Goal: Information Seeking & Learning: Understand process/instructions

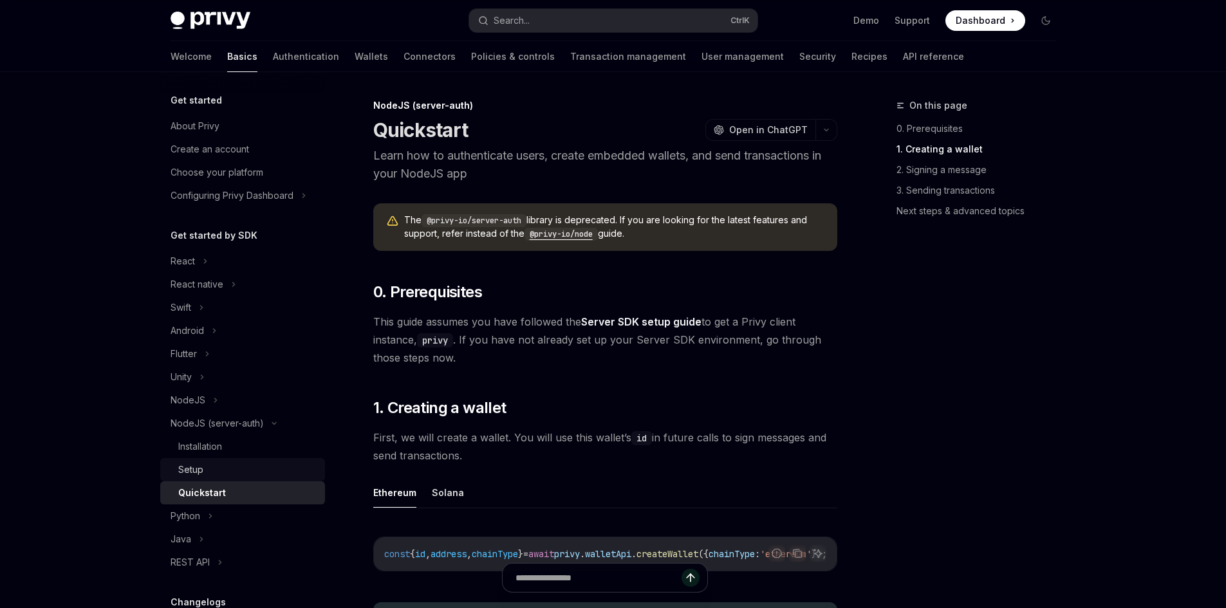
scroll to position [386, 0]
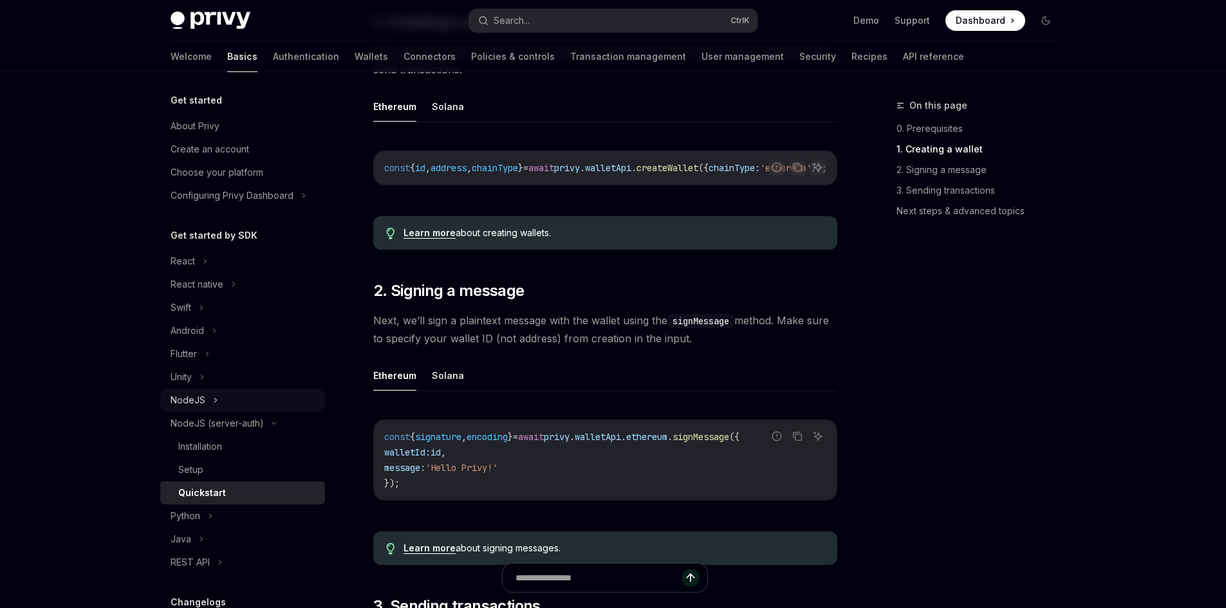
click at [214, 399] on icon at bounding box center [215, 400] width 2 height 4
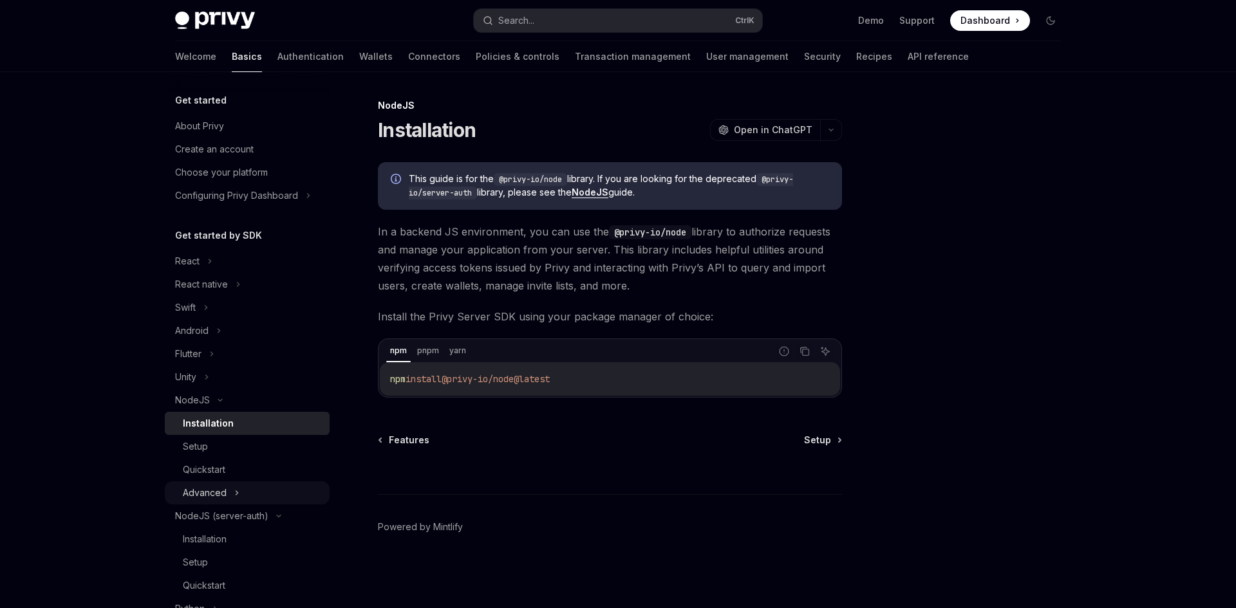
click at [227, 490] on div "Advanced" at bounding box center [247, 492] width 165 height 23
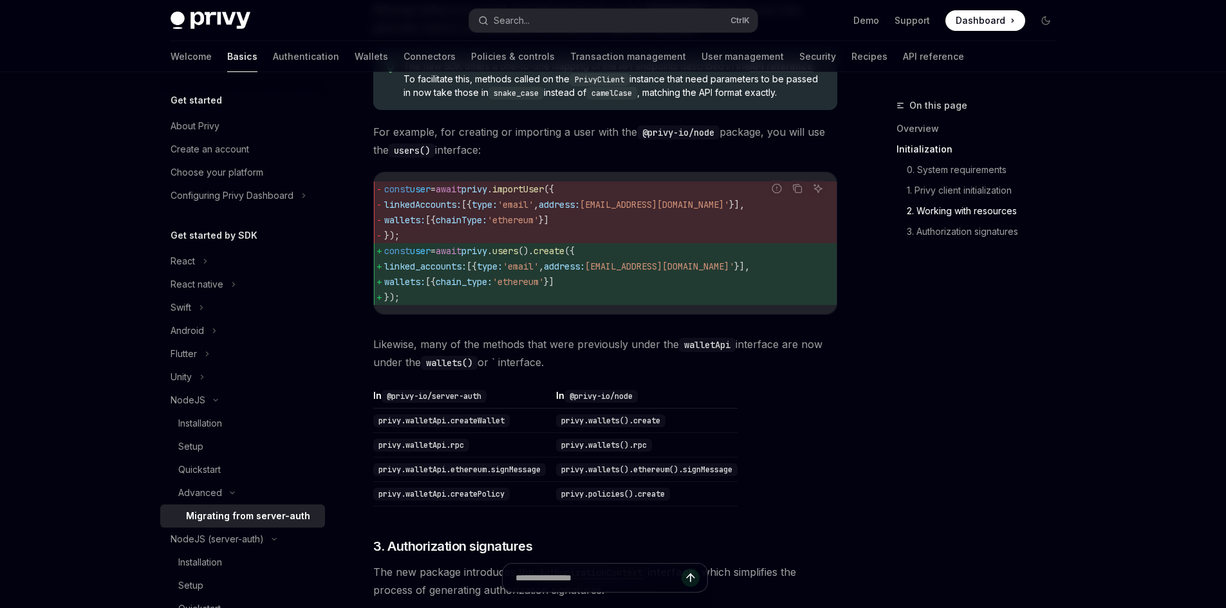
scroll to position [1158, 0]
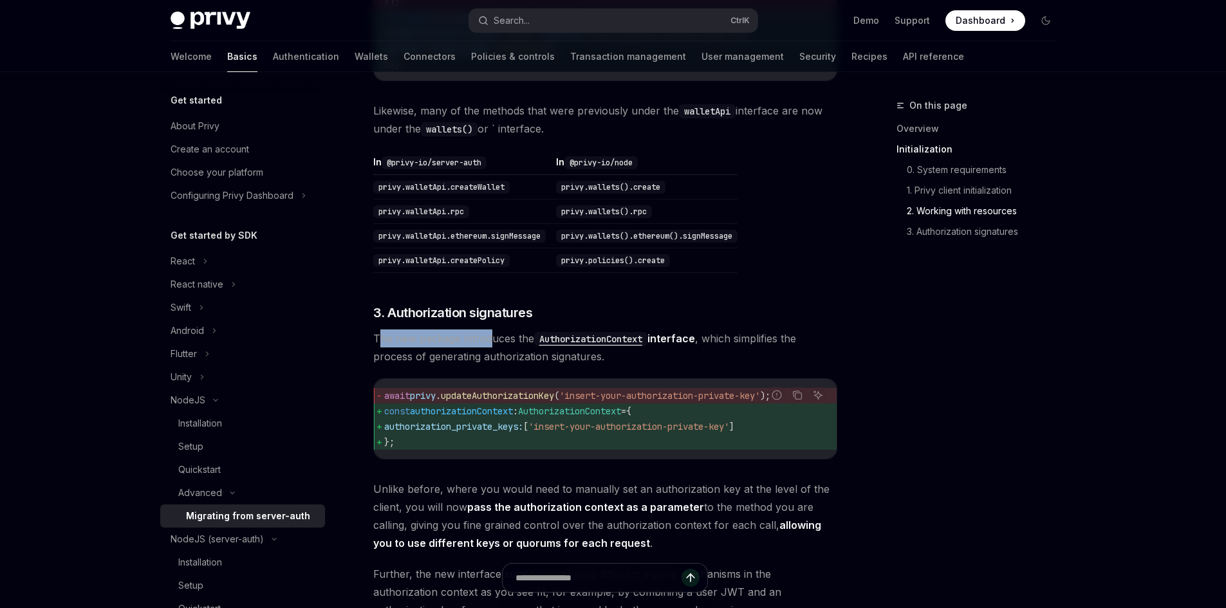
drag, startPoint x: 385, startPoint y: 364, endPoint x: 488, endPoint y: 362, distance: 103.0
click at [488, 362] on span "The new package introduces the AuthorizationContext interface , which simplifie…" at bounding box center [605, 347] width 464 height 36
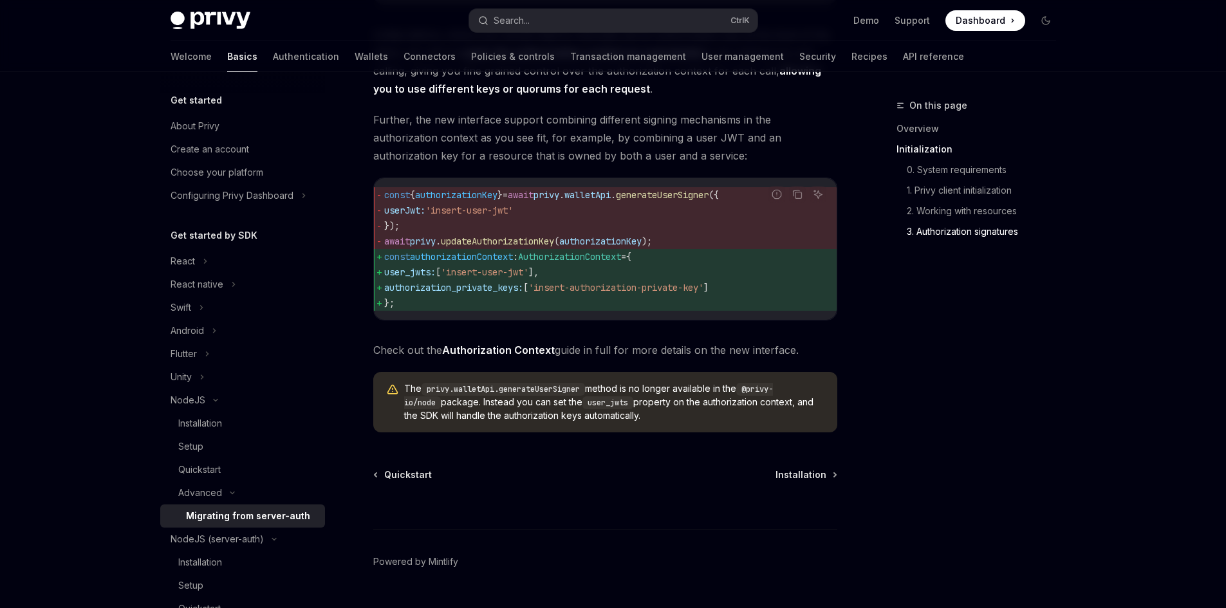
scroll to position [1668, 0]
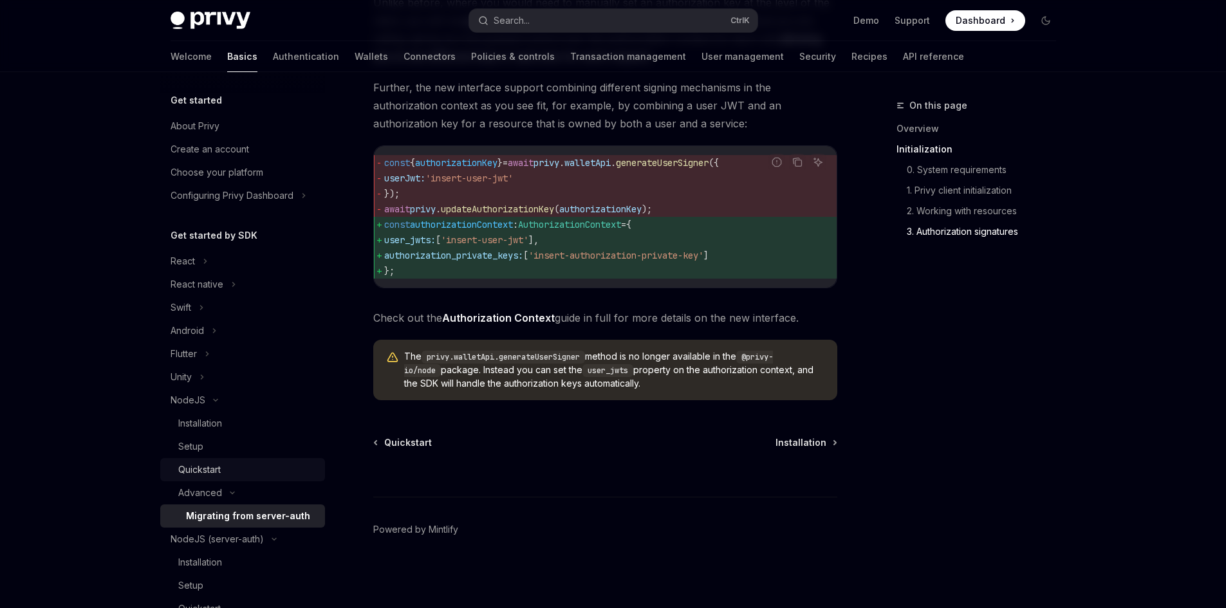
click at [251, 468] on div "Quickstart" at bounding box center [247, 469] width 139 height 15
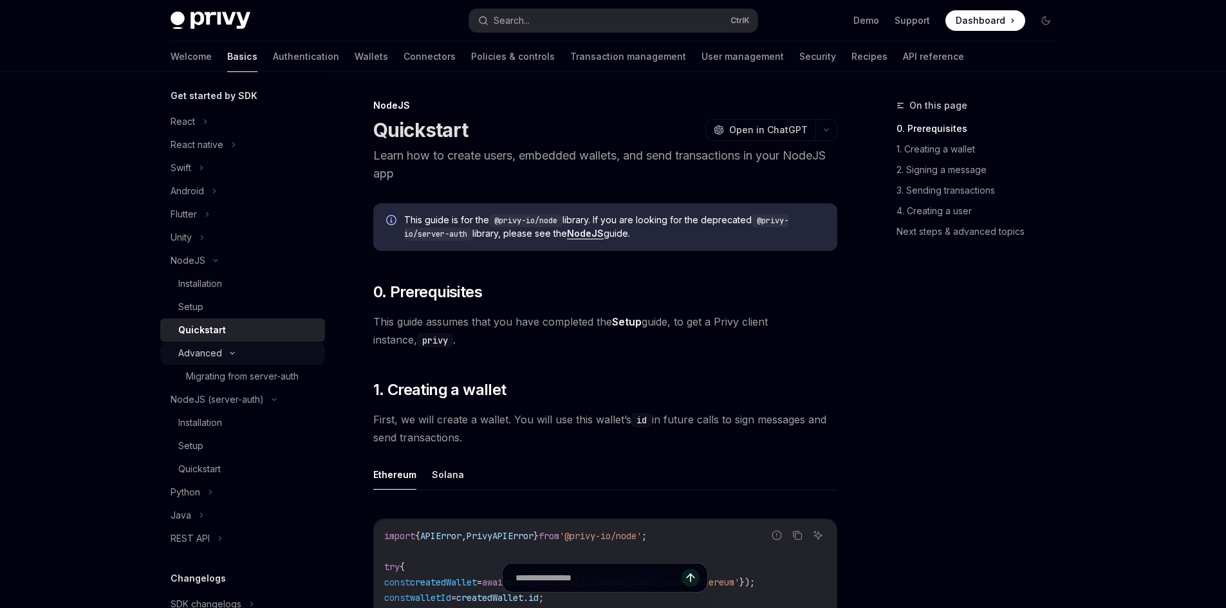
scroll to position [92, 0]
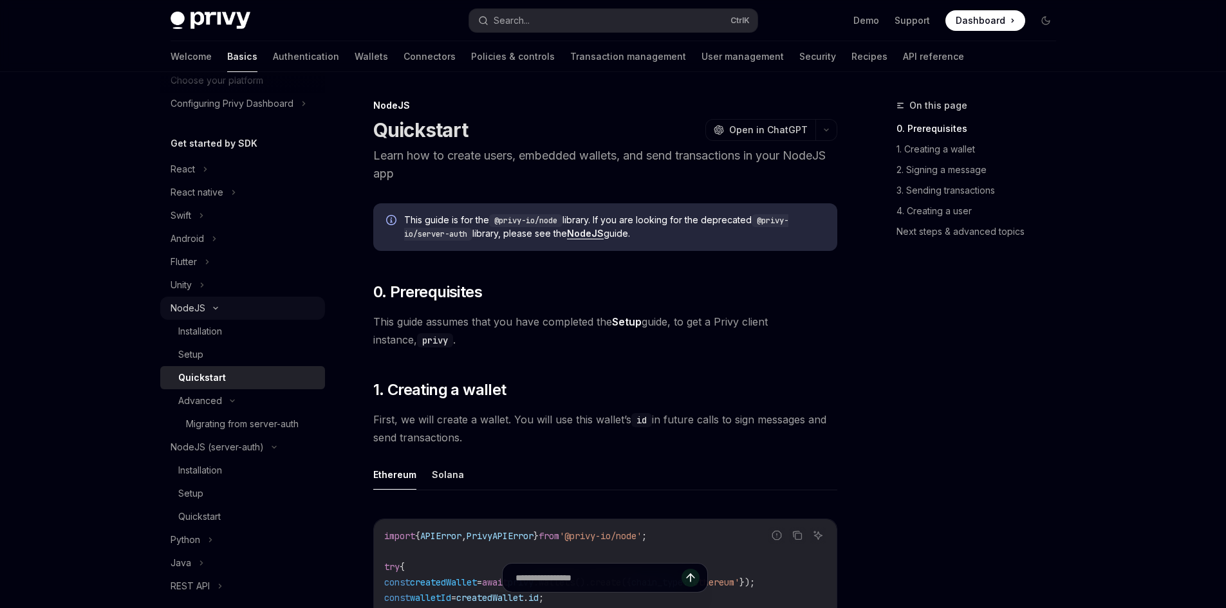
click at [201, 317] on div "NodeJS" at bounding box center [242, 308] width 165 height 23
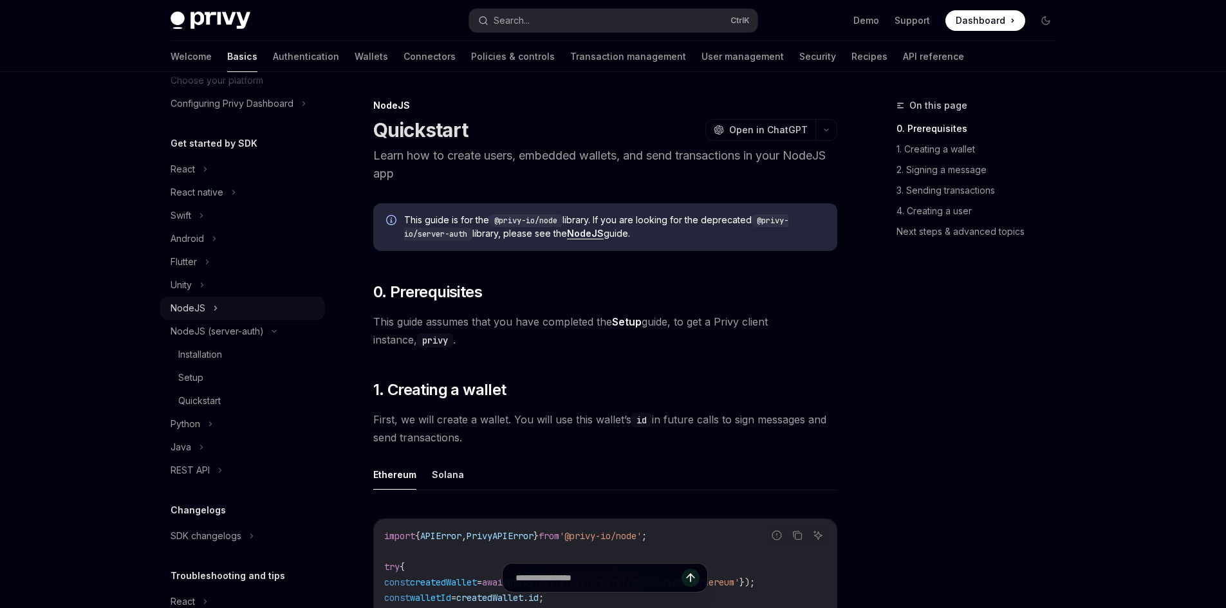
click at [192, 311] on div "NodeJS" at bounding box center [188, 308] width 35 height 15
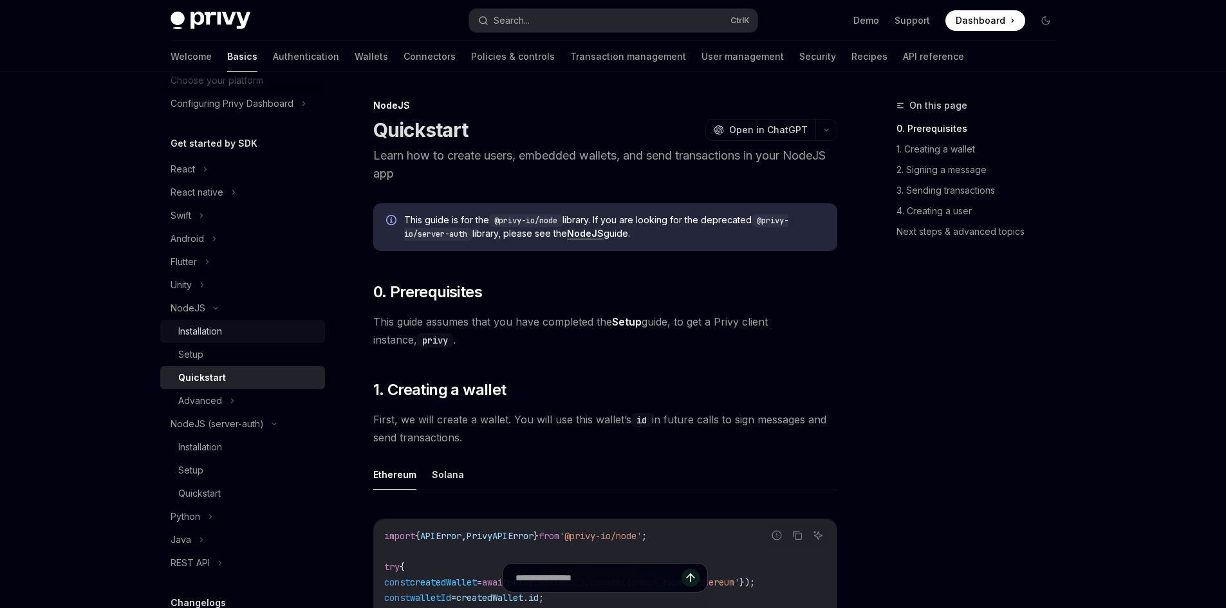
click at [199, 325] on div "Installation" at bounding box center [200, 331] width 44 height 15
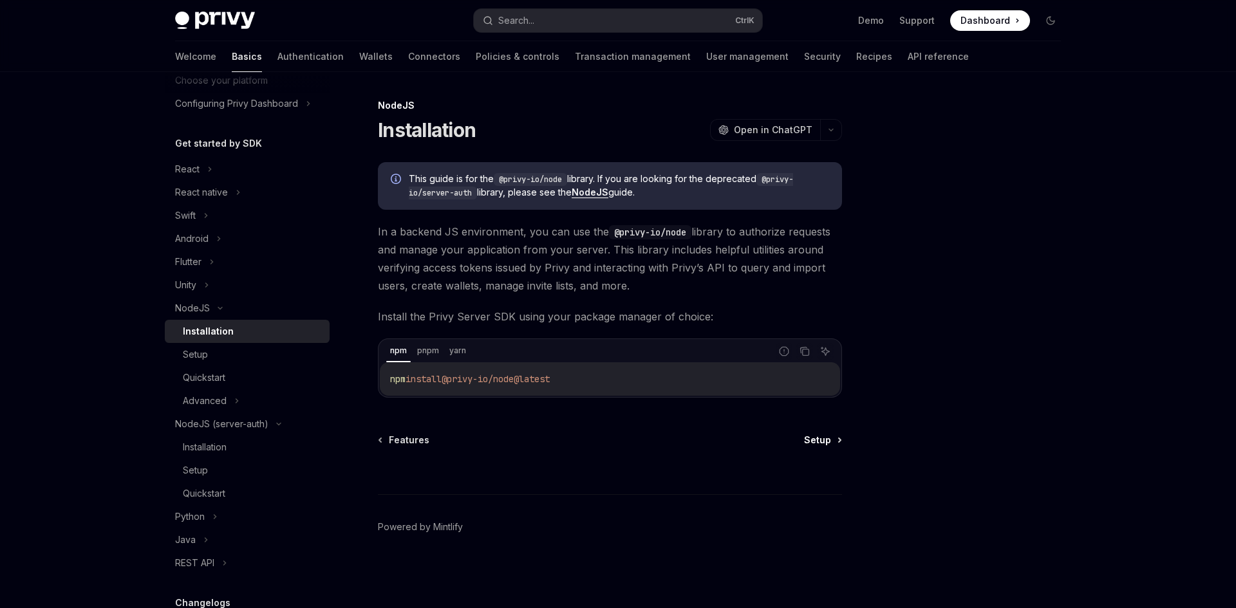
click at [812, 441] on span "Setup" at bounding box center [817, 440] width 27 height 13
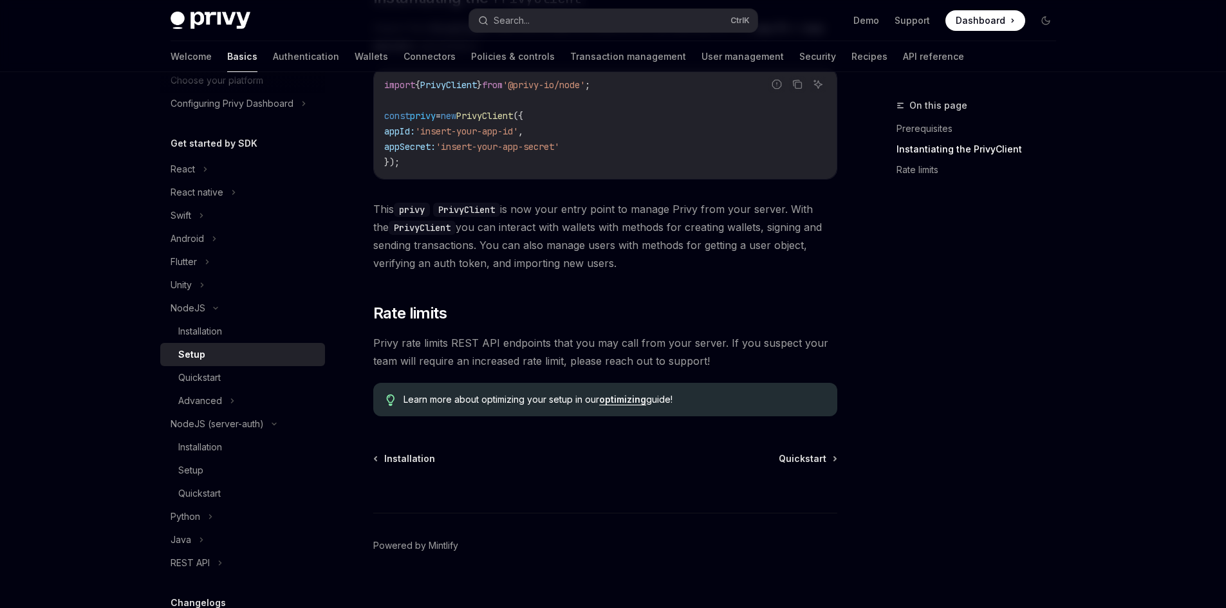
scroll to position [450, 0]
click at [810, 454] on span "Quickstart" at bounding box center [803, 458] width 48 height 13
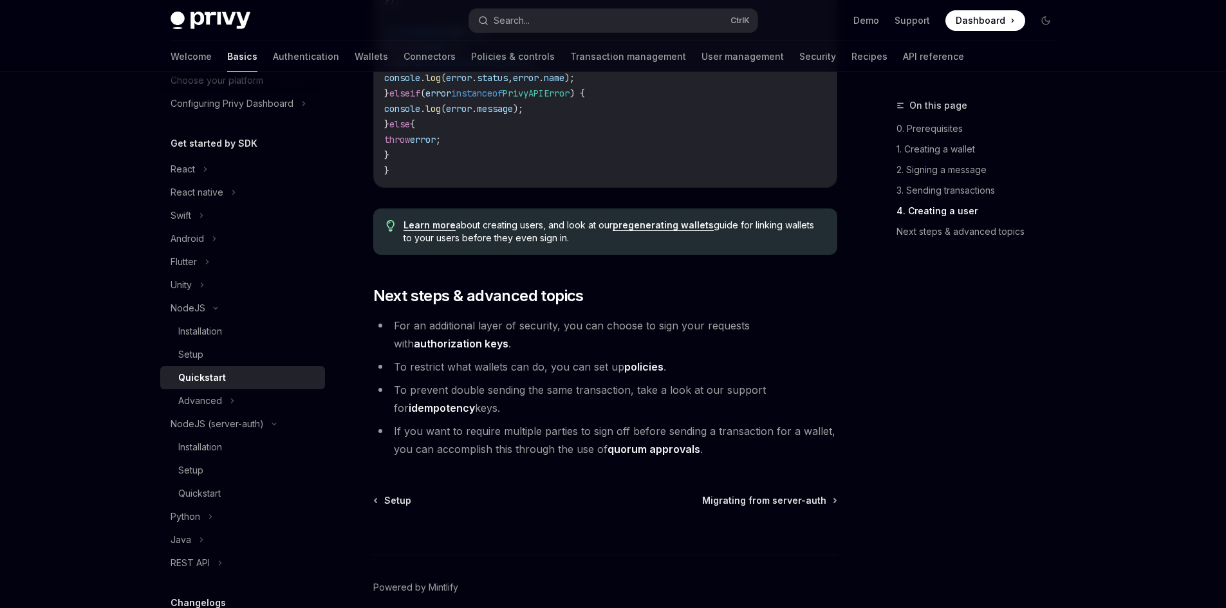
scroll to position [2574, 0]
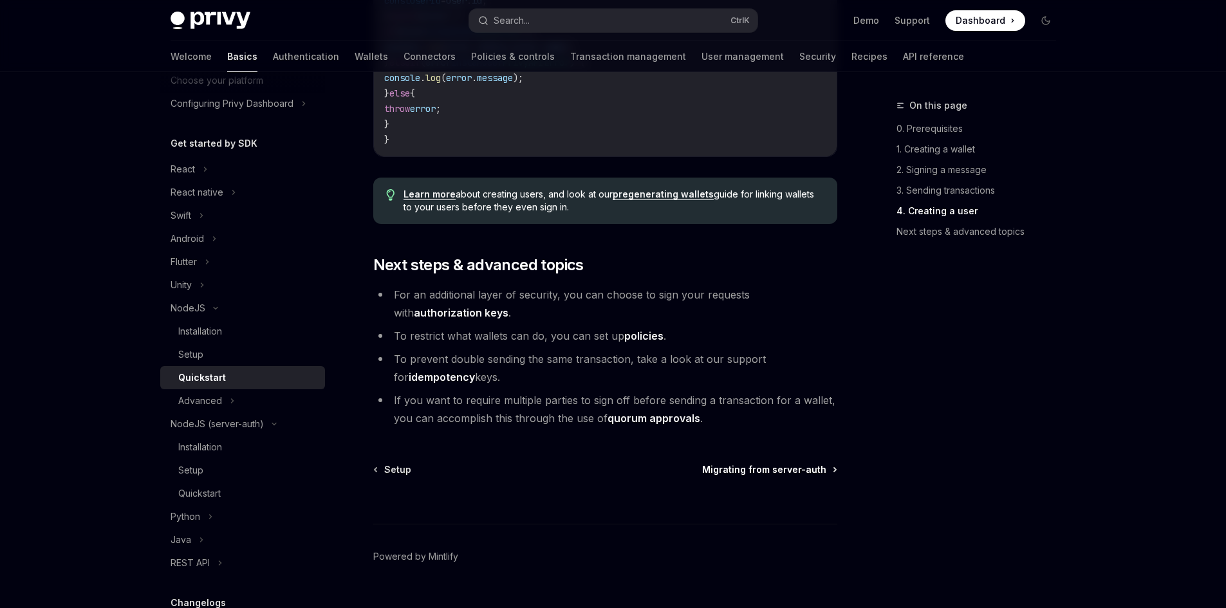
click at [767, 476] on span "Migrating from server-auth" at bounding box center [764, 469] width 124 height 13
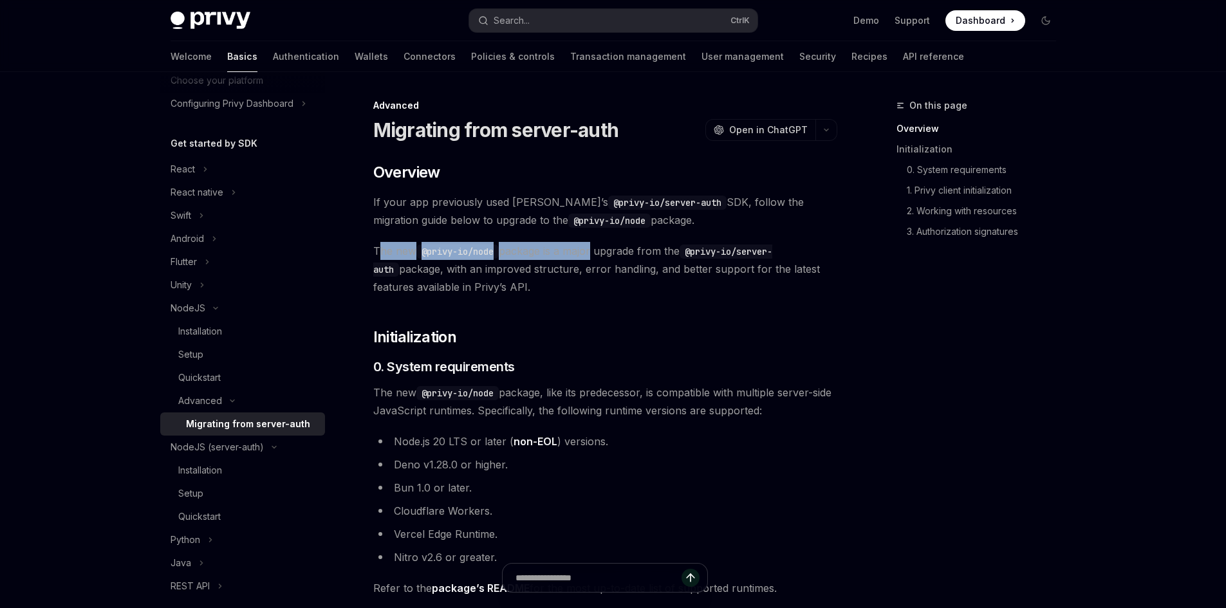
drag, startPoint x: 376, startPoint y: 247, endPoint x: 596, endPoint y: 250, distance: 219.5
click at [596, 250] on span "The new @privy-io/node package is a major upgrade from the @privy-io/server-aut…" at bounding box center [605, 269] width 464 height 54
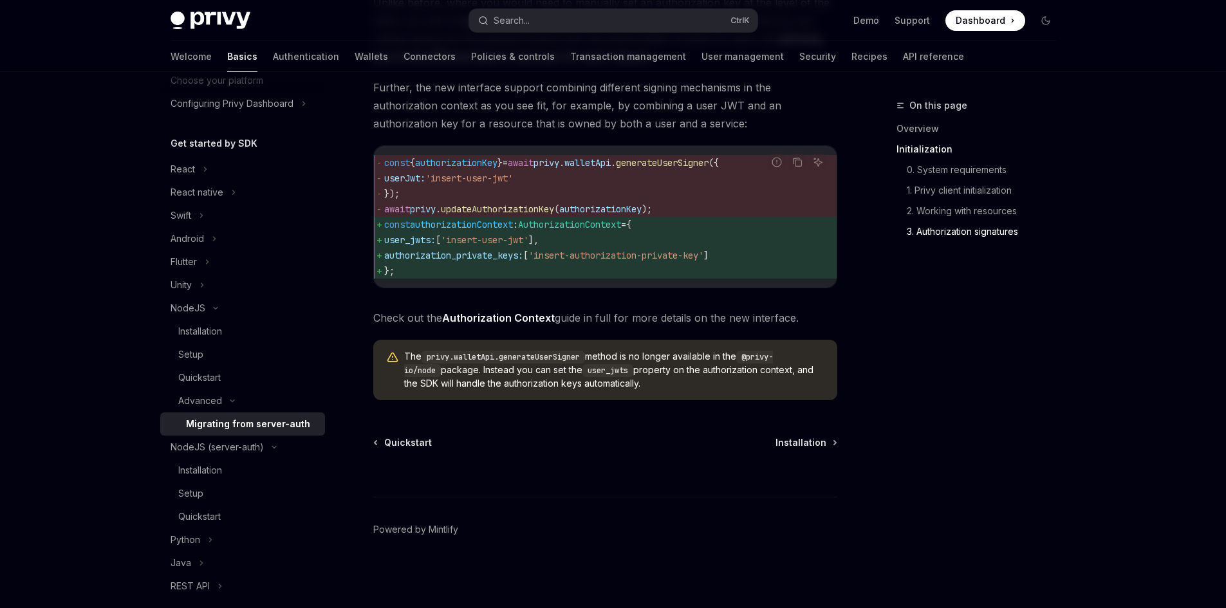
scroll to position [1668, 0]
click at [236, 441] on div "NodeJS (server-auth)" at bounding box center [217, 447] width 93 height 15
click at [232, 445] on div "NodeJS (server-auth)" at bounding box center [217, 447] width 93 height 15
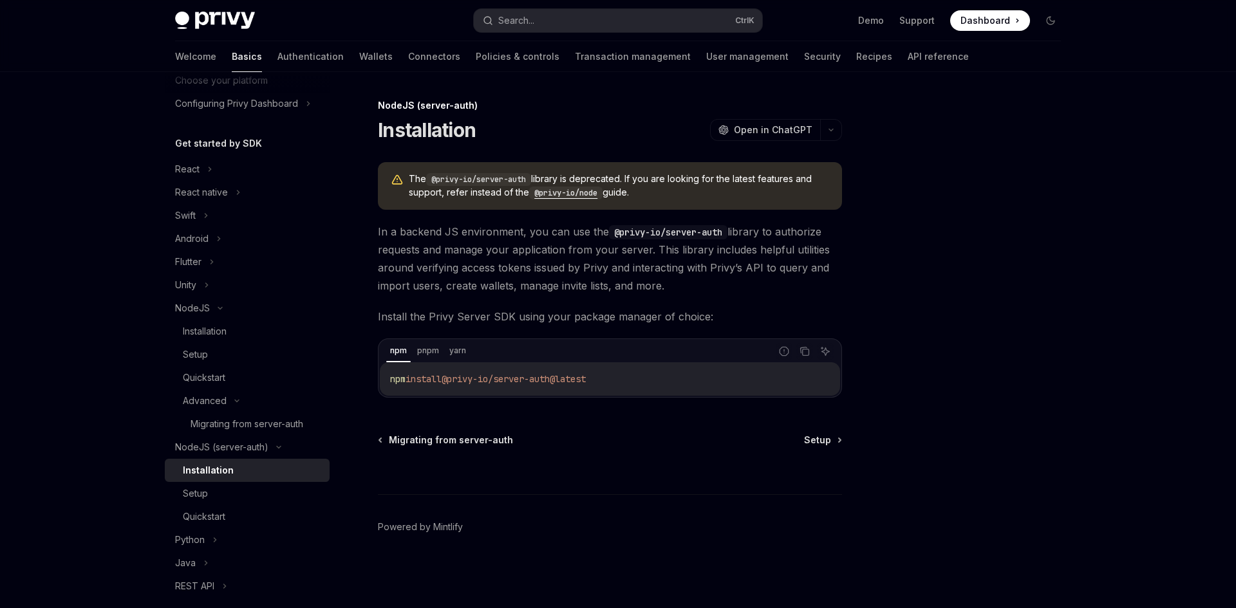
click at [216, 467] on div "Installation" at bounding box center [208, 470] width 51 height 15
click at [824, 435] on span "Setup" at bounding box center [817, 440] width 27 height 13
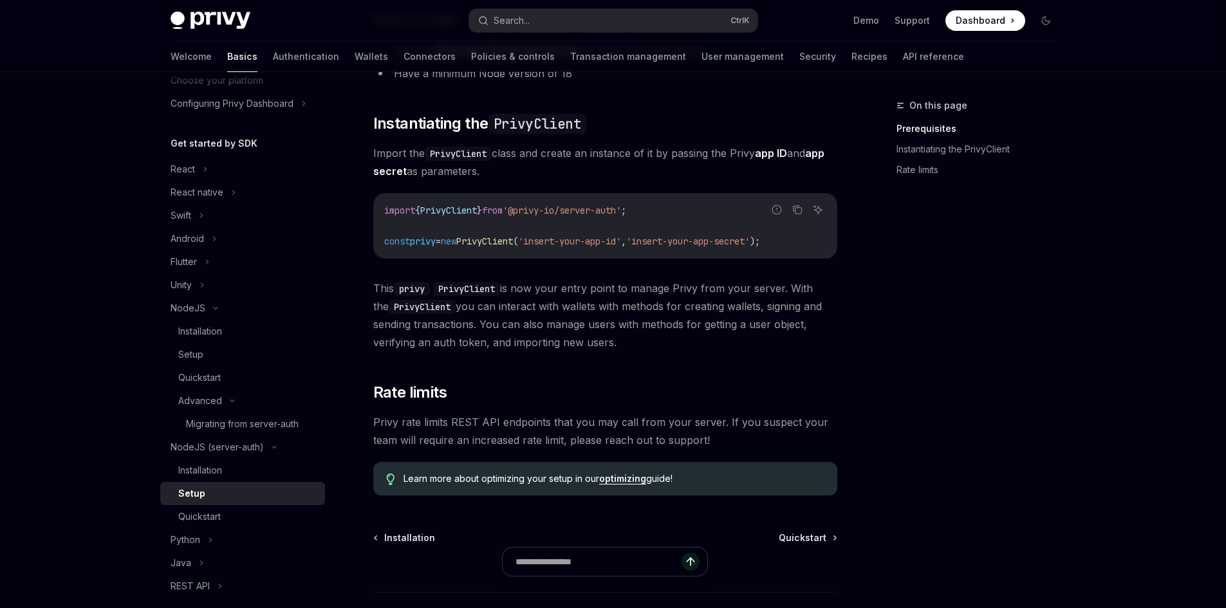
scroll to position [357, 0]
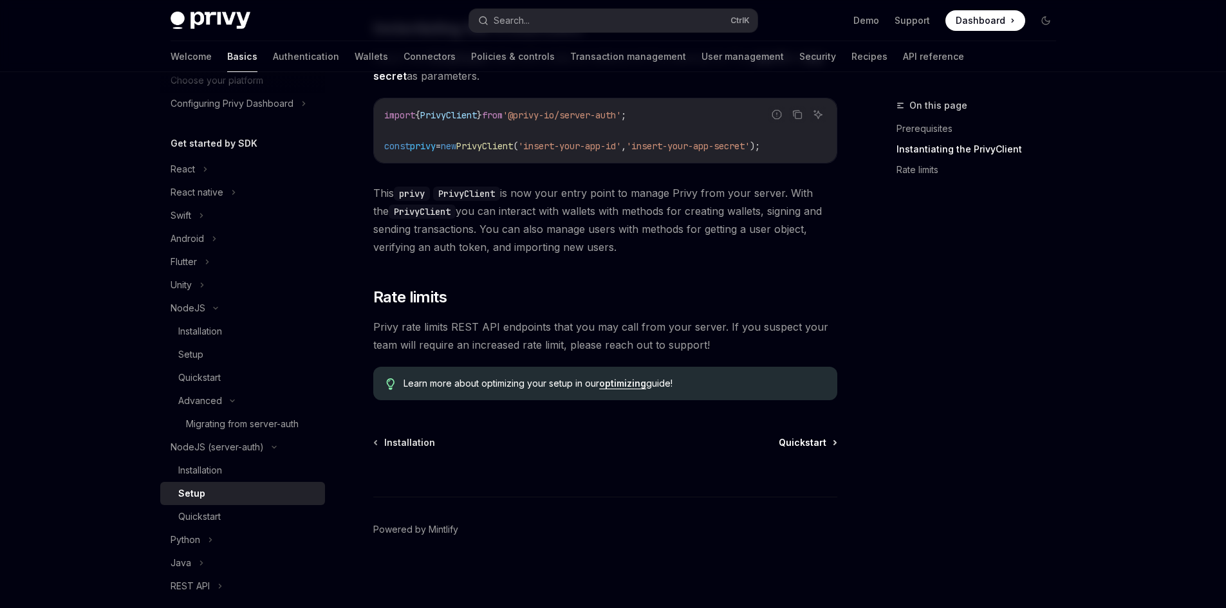
click at [808, 439] on span "Quickstart" at bounding box center [803, 442] width 48 height 13
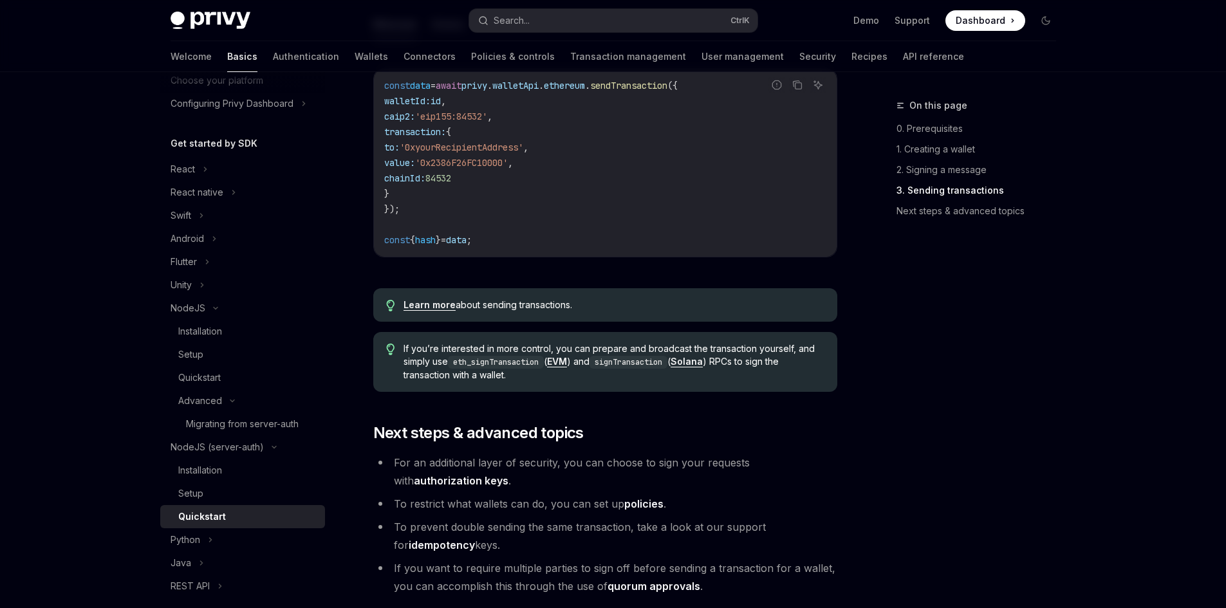
scroll to position [1410, 0]
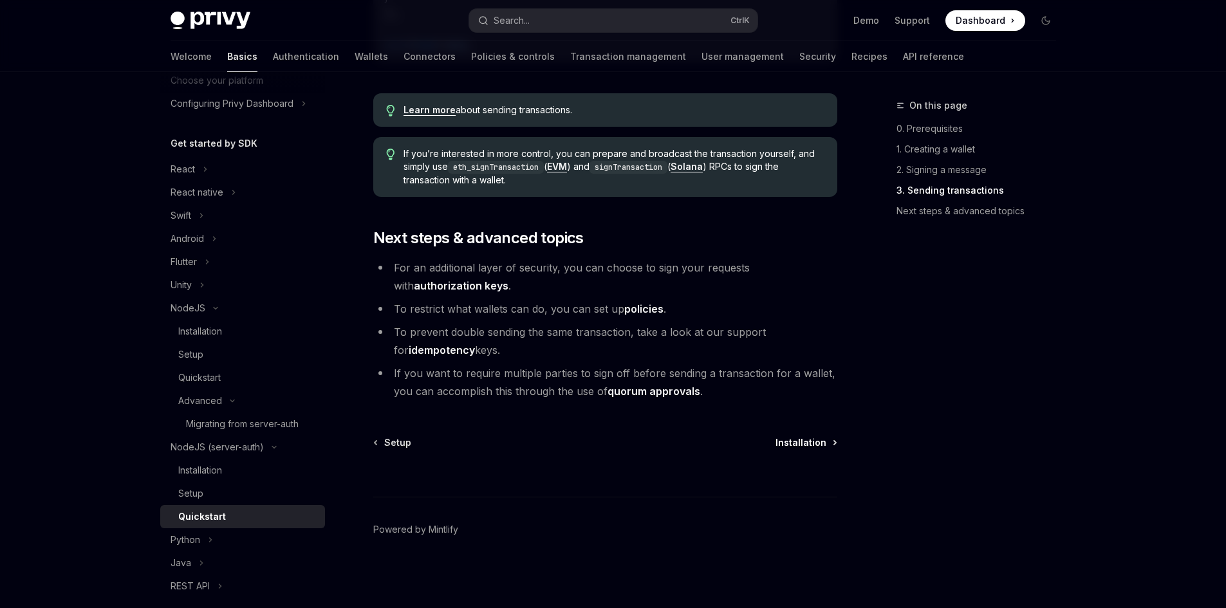
click at [792, 443] on span "Installation" at bounding box center [800, 442] width 51 height 13
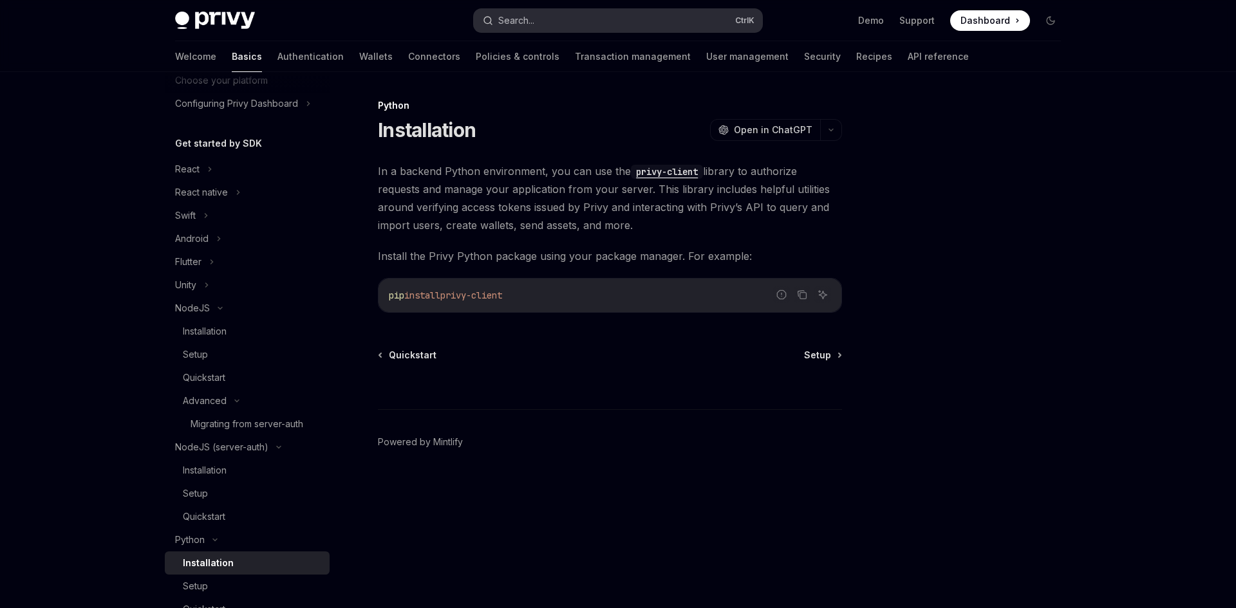
click at [541, 21] on button "Search... Ctrl K" at bounding box center [618, 20] width 288 height 23
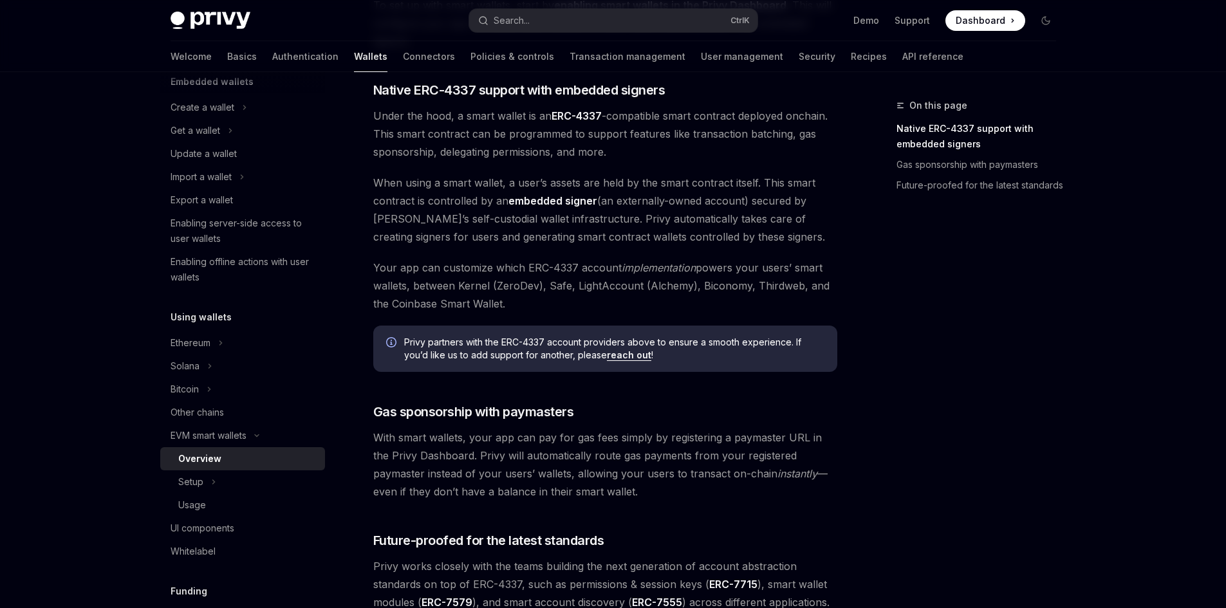
scroll to position [901, 0]
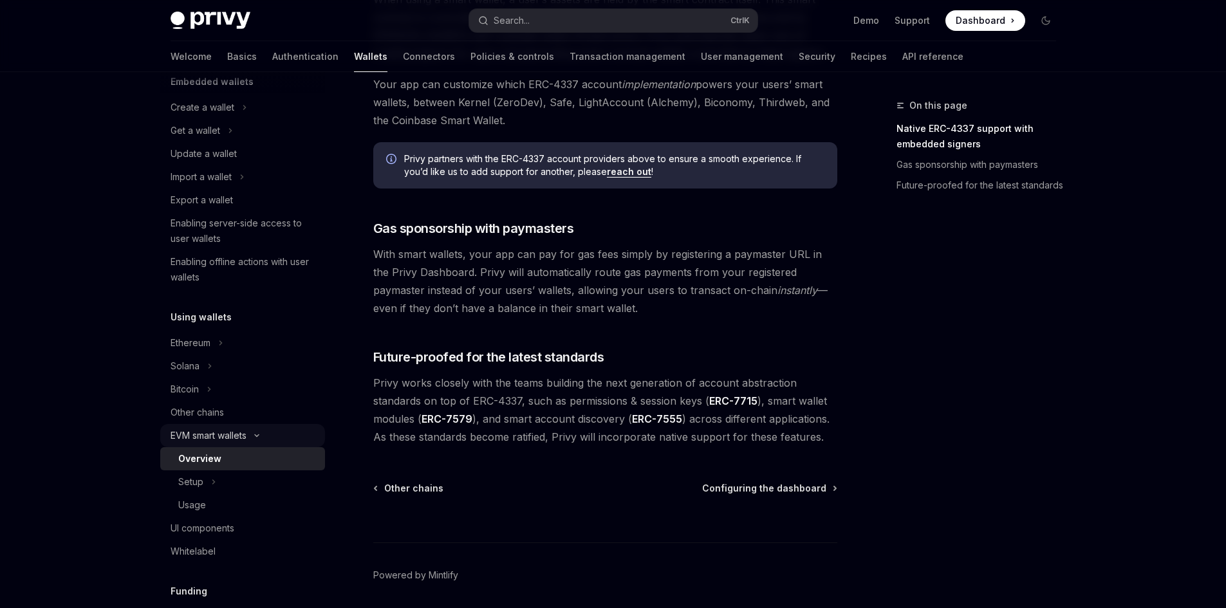
click at [243, 425] on div "EVM smart wallets" at bounding box center [242, 435] width 165 height 23
click at [242, 426] on div "EVM smart wallets" at bounding box center [242, 435] width 165 height 23
click at [570, 44] on link "Transaction management" at bounding box center [628, 56] width 116 height 31
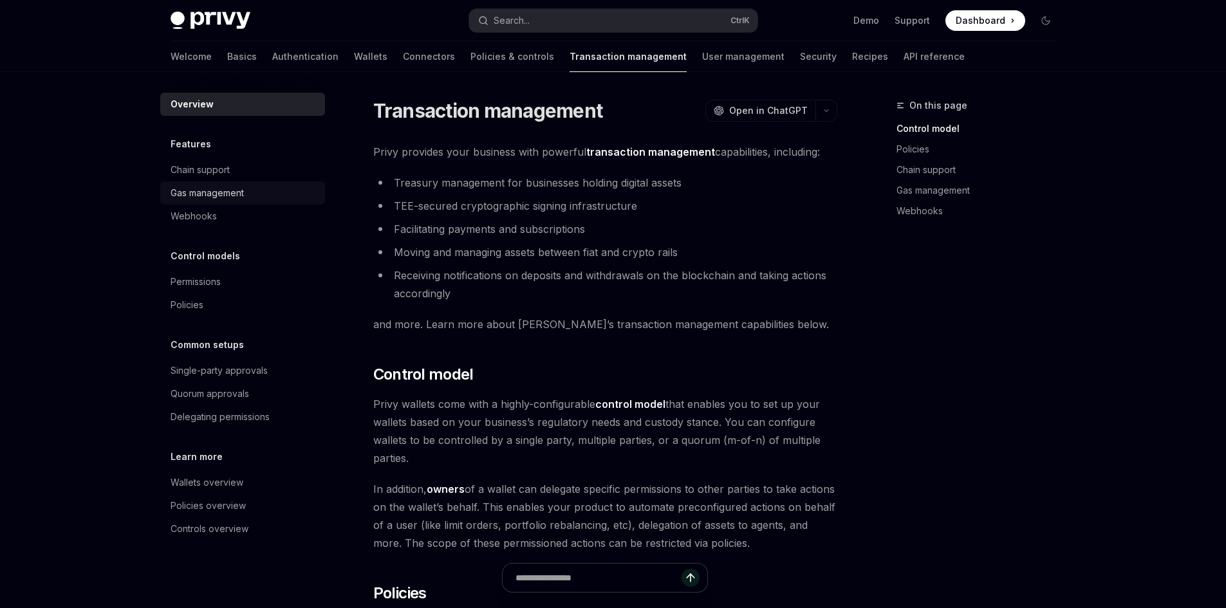
click at [223, 189] on div "Gas management" at bounding box center [207, 192] width 73 height 15
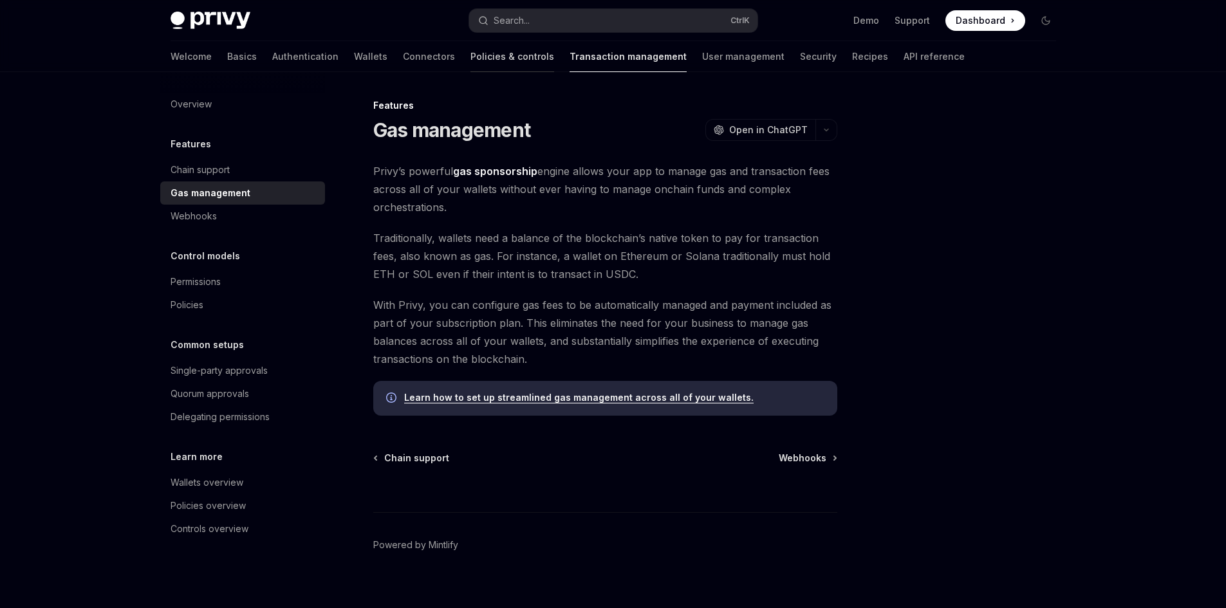
click at [470, 53] on link "Policies & controls" at bounding box center [512, 56] width 84 height 31
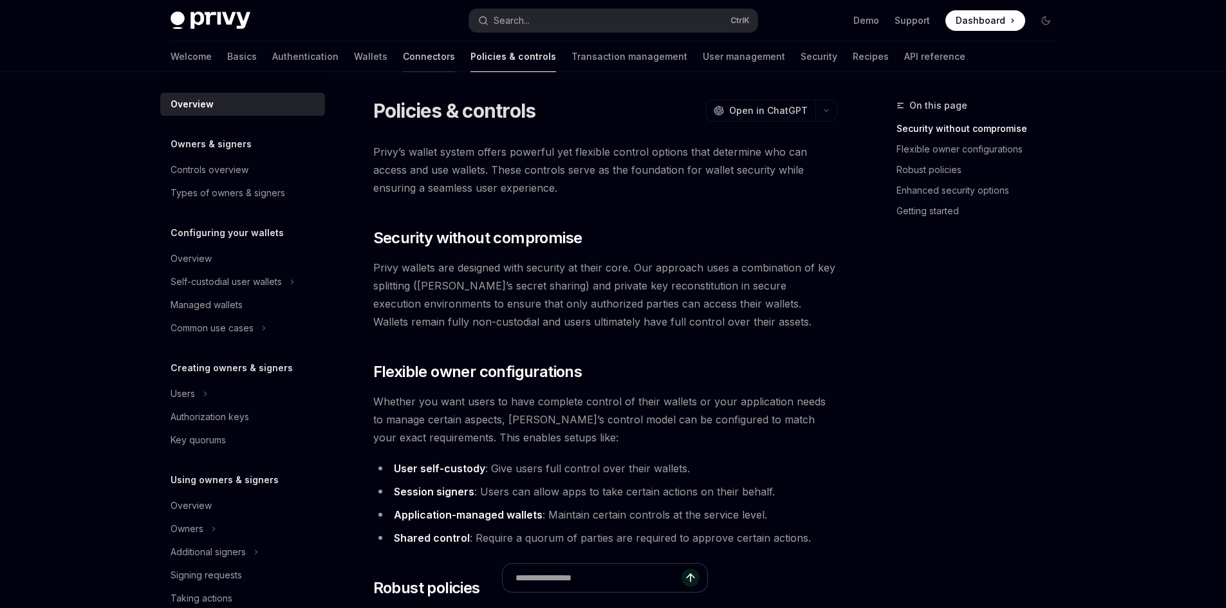
click at [403, 51] on link "Connectors" at bounding box center [429, 56] width 52 height 31
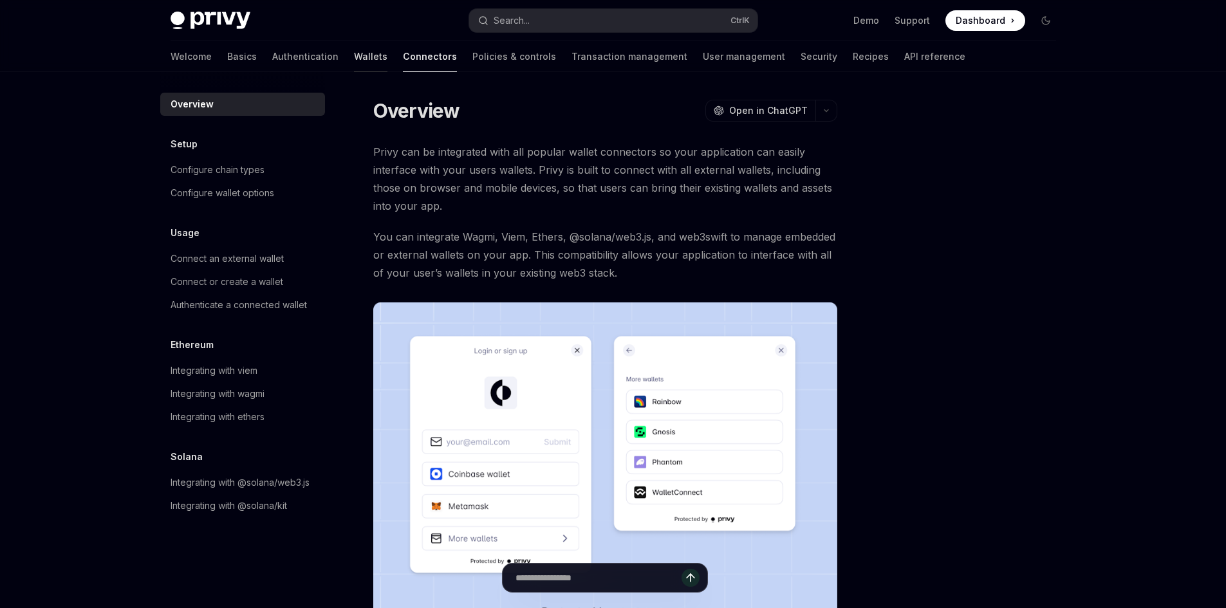
click at [354, 54] on link "Wallets" at bounding box center [370, 56] width 33 height 31
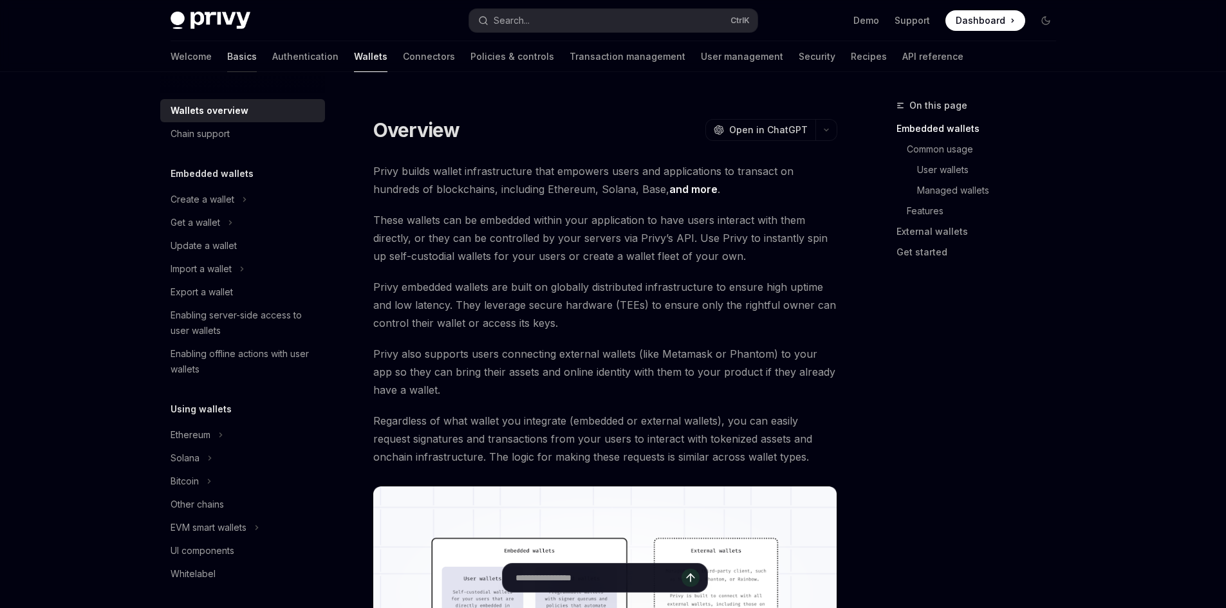
click at [227, 52] on link "Basics" at bounding box center [242, 56] width 30 height 31
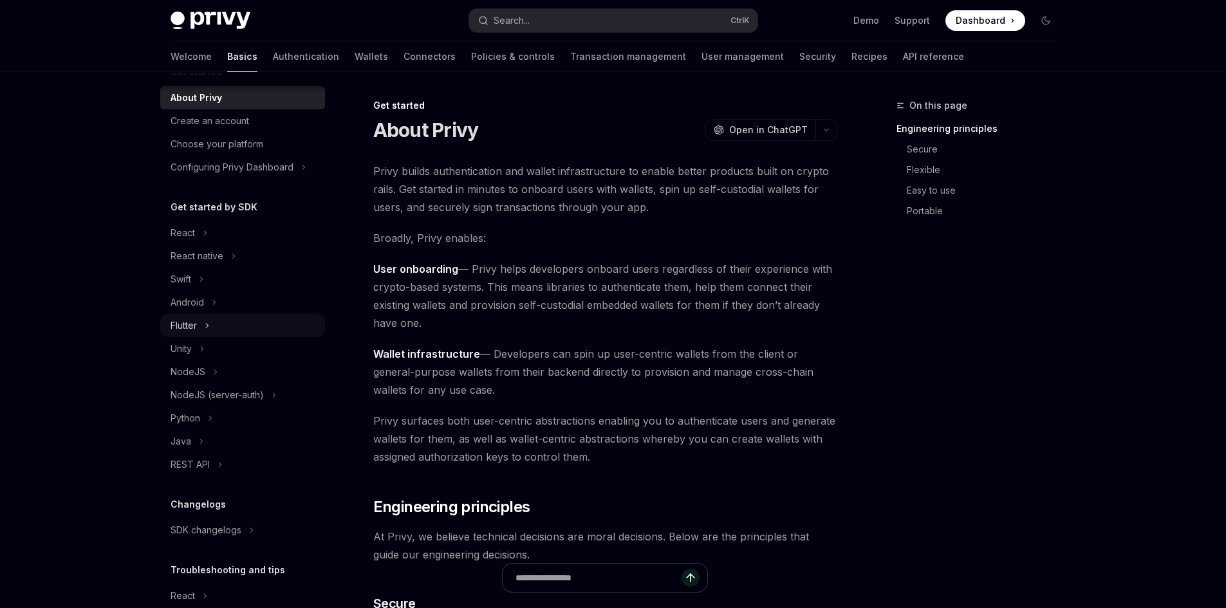
scroll to position [100, 0]
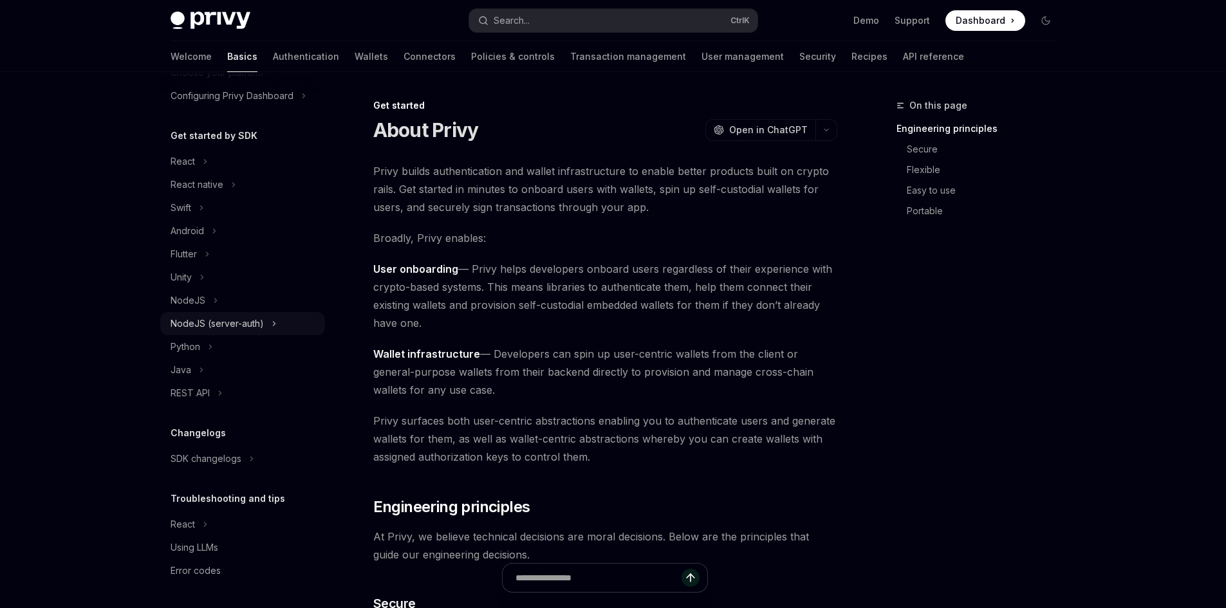
click at [216, 321] on div "NodeJS (server-auth)" at bounding box center [217, 323] width 93 height 15
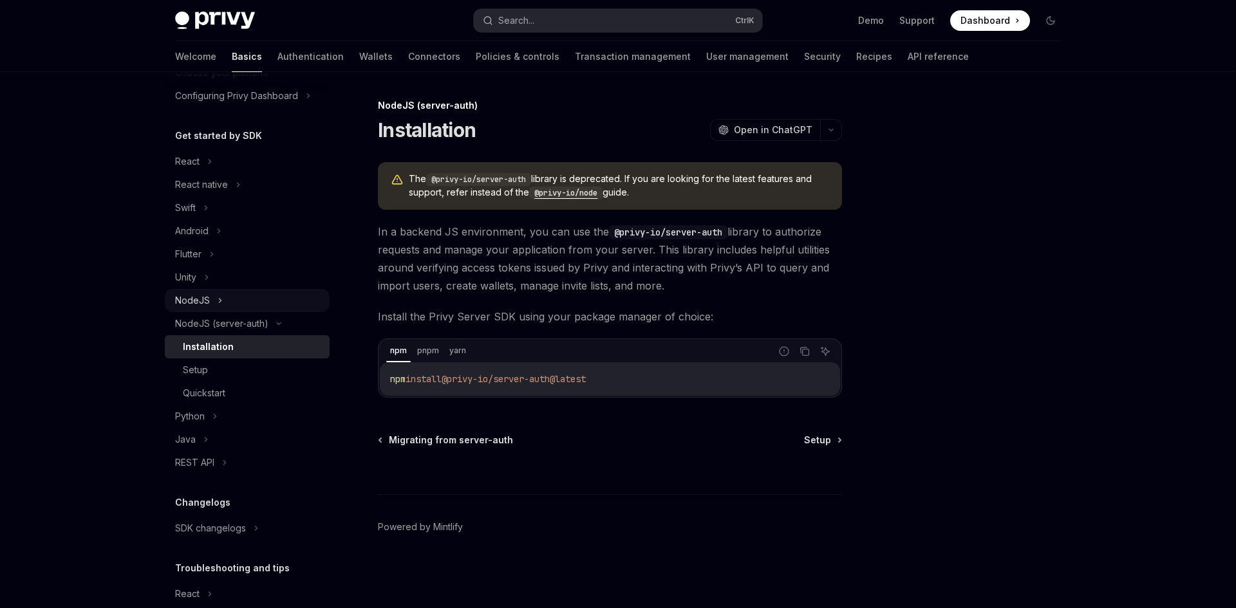
click at [210, 302] on div "NodeJS" at bounding box center [247, 300] width 165 height 23
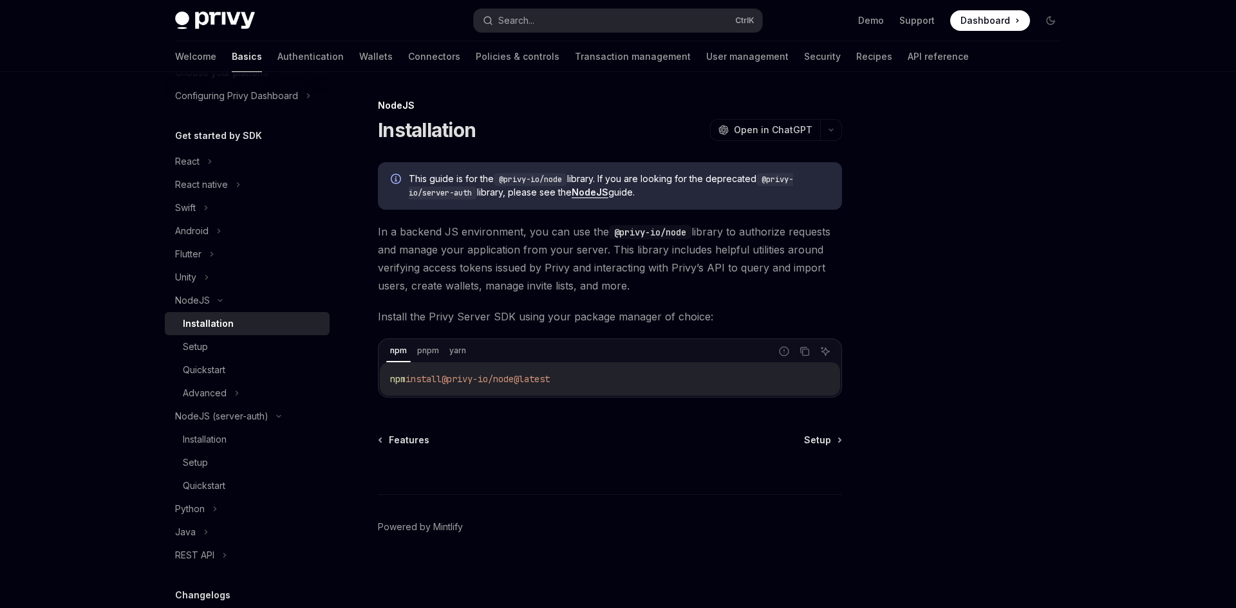
click at [277, 53] on link "Authentication" at bounding box center [310, 56] width 66 height 31
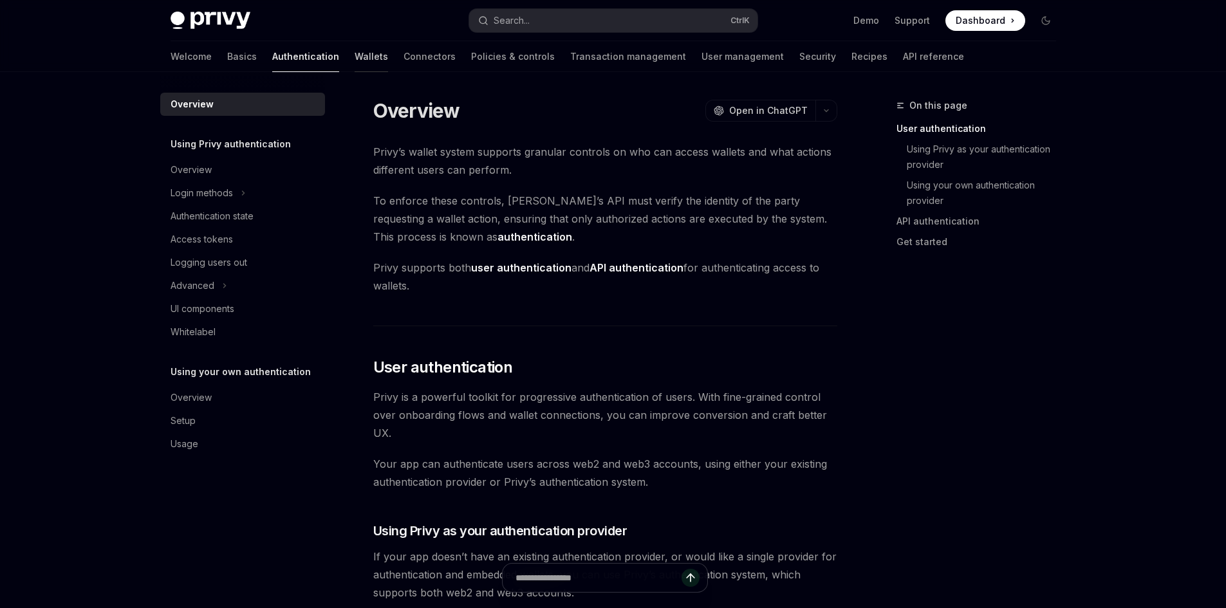
click at [355, 59] on link "Wallets" at bounding box center [371, 56] width 33 height 31
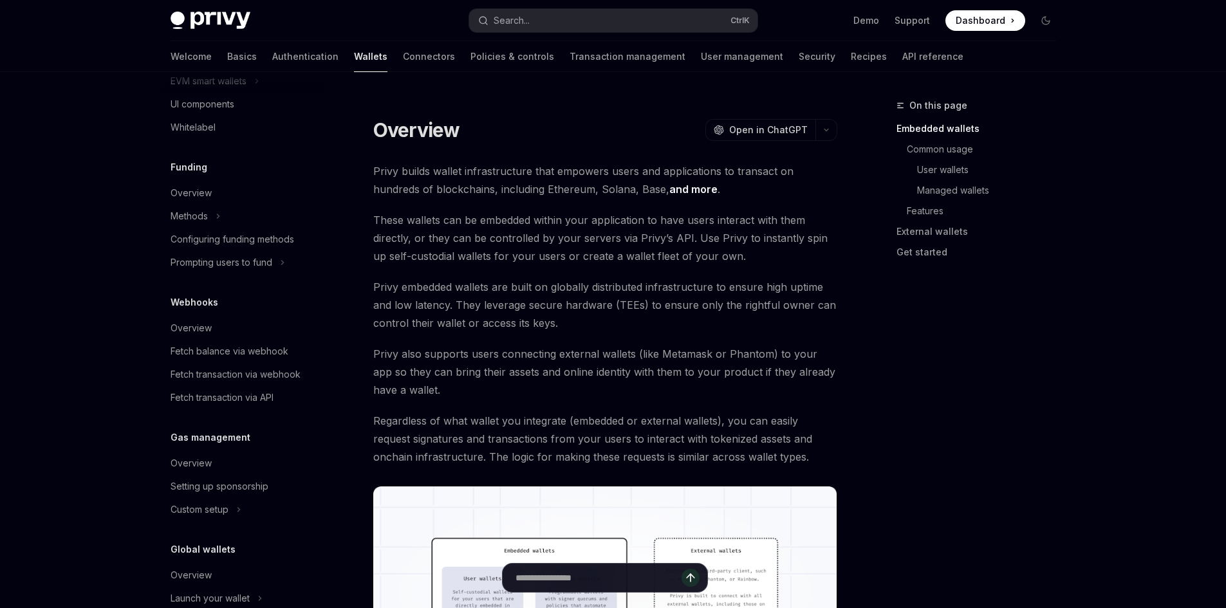
scroll to position [450, 0]
click at [221, 485] on div "Setting up sponsorship" at bounding box center [220, 482] width 98 height 15
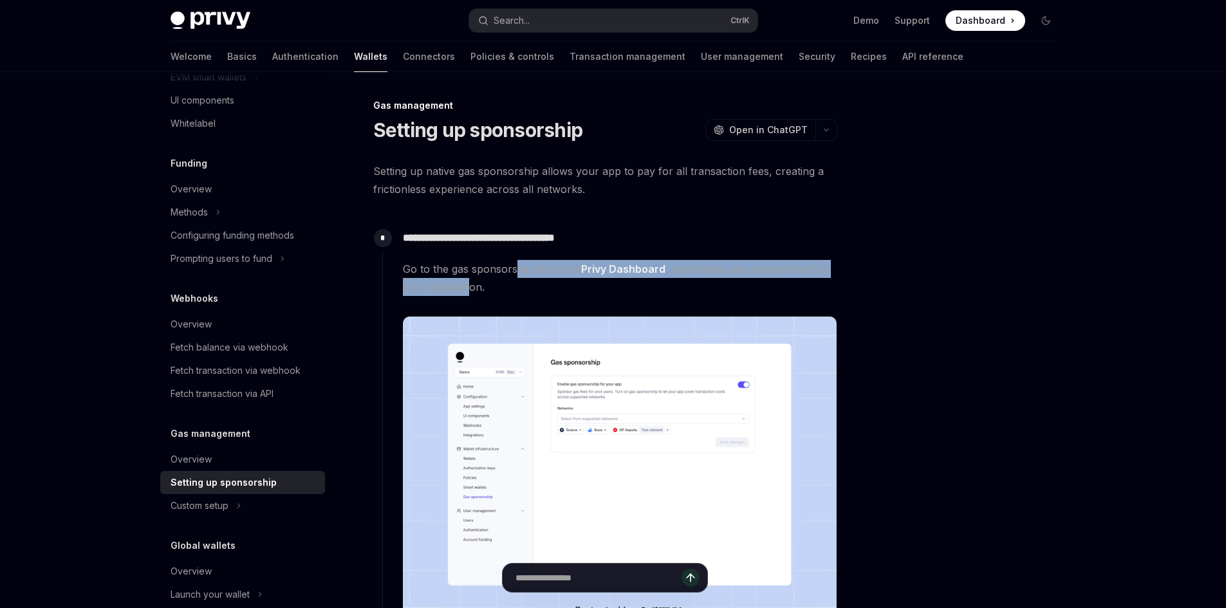
drag, startPoint x: 518, startPoint y: 261, endPoint x: 467, endPoint y: 289, distance: 58.2
click at [467, 289] on span "Go to the gas sponsorship tab in the Privy Dashboard , and enable gas sponsorsh…" at bounding box center [620, 278] width 434 height 36
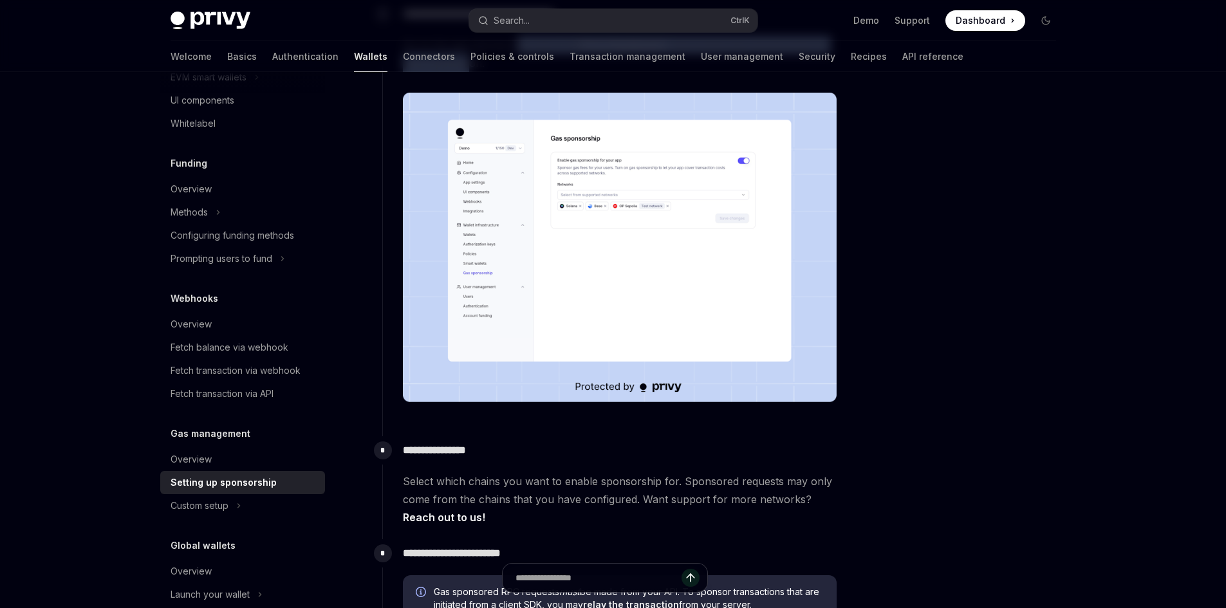
scroll to position [257, 0]
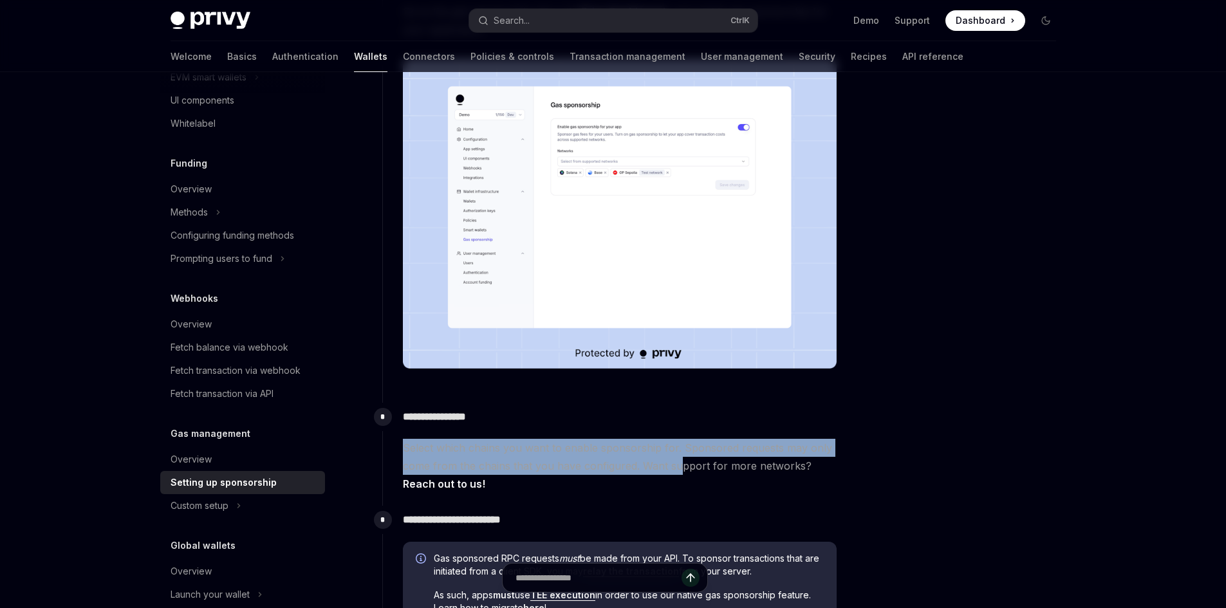
drag, startPoint x: 400, startPoint y: 449, endPoint x: 676, endPoint y: 463, distance: 275.8
click at [676, 463] on div "**********" at bounding box center [609, 448] width 455 height 90
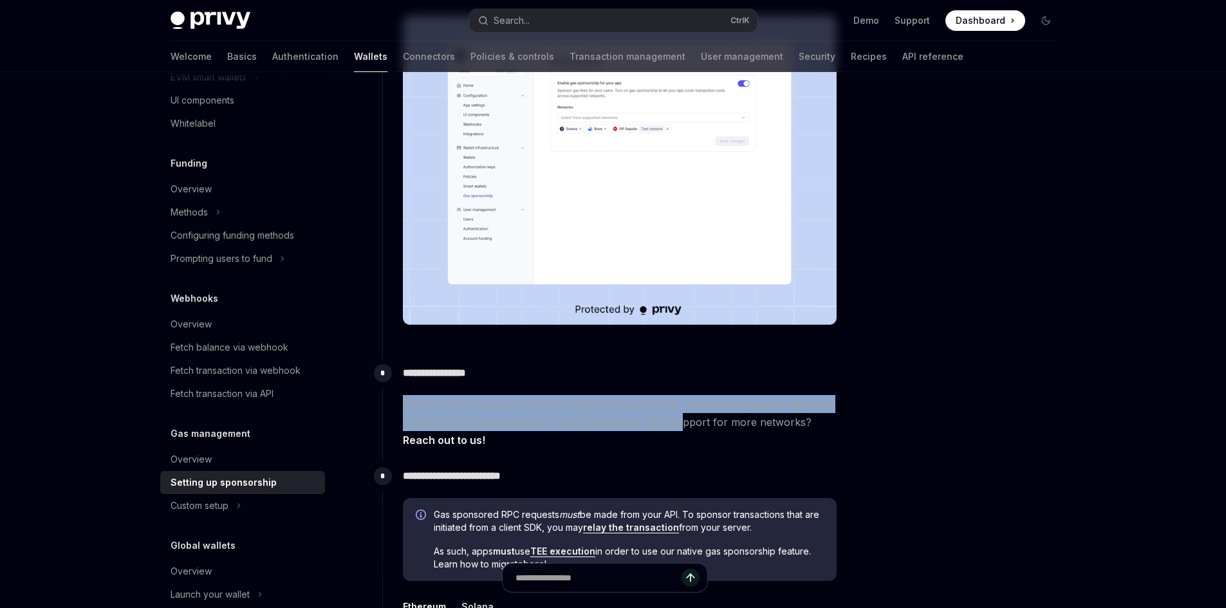
scroll to position [386, 0]
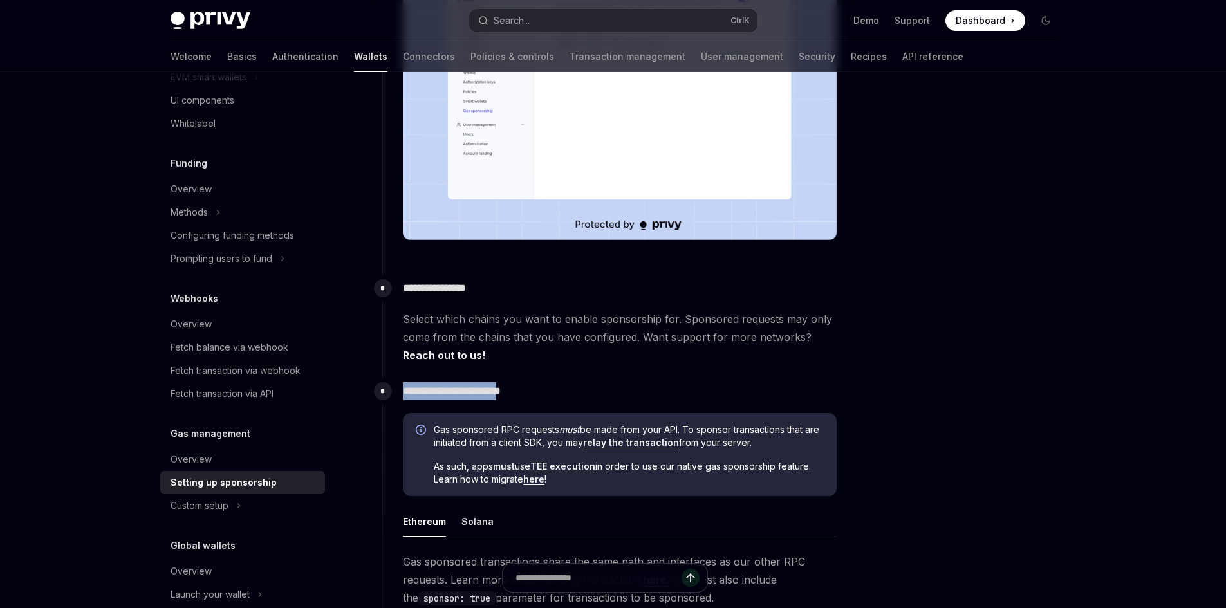
drag, startPoint x: 403, startPoint y: 390, endPoint x: 533, endPoint y: 394, distance: 130.0
click at [530, 395] on p "**********" at bounding box center [620, 391] width 434 height 18
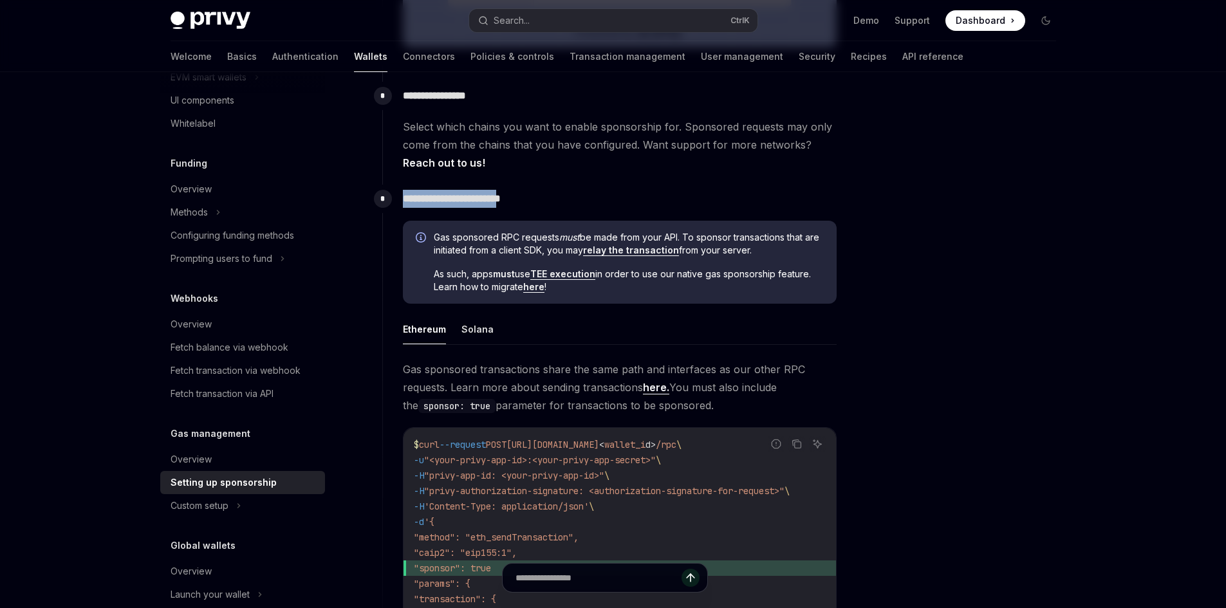
scroll to position [579, 0]
drag, startPoint x: 396, startPoint y: 366, endPoint x: 723, endPoint y: 398, distance: 327.8
click at [723, 398] on div "**********" at bounding box center [609, 449] width 455 height 530
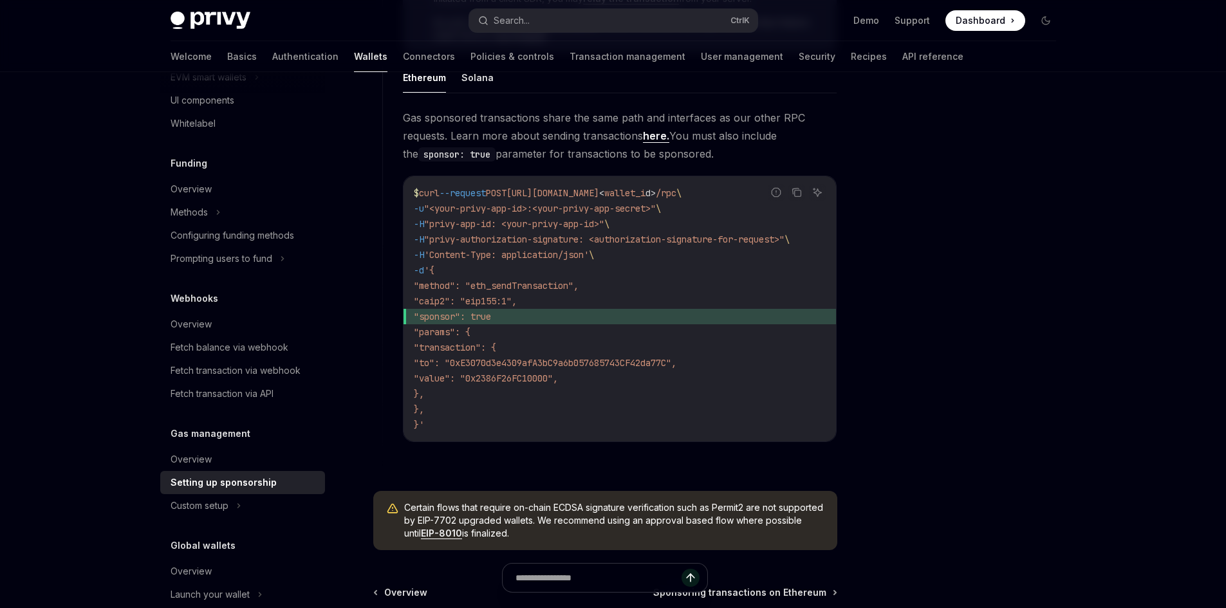
scroll to position [985, 0]
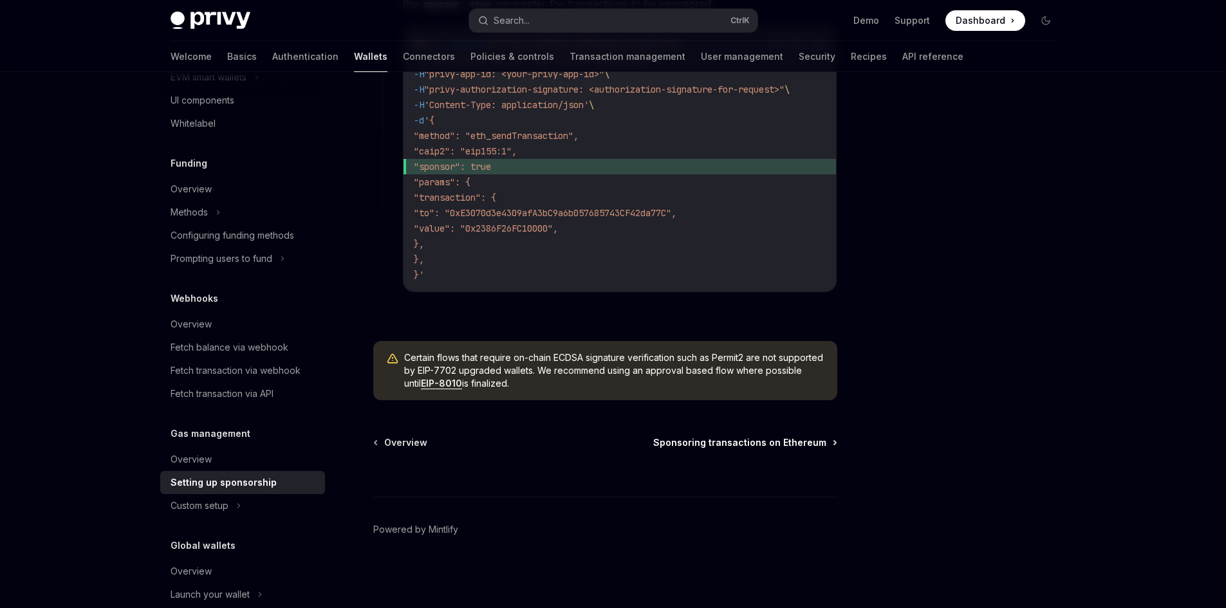
click at [715, 438] on span "Sponsoring transactions on Ethereum" at bounding box center [739, 442] width 173 height 13
type textarea "*"
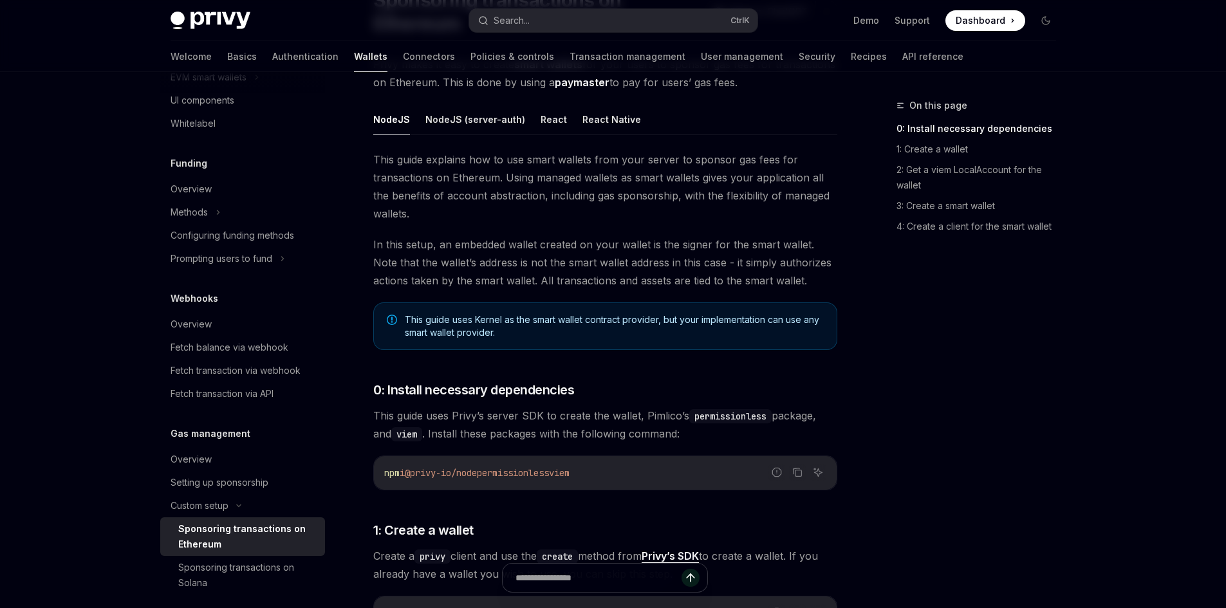
scroll to position [129, 0]
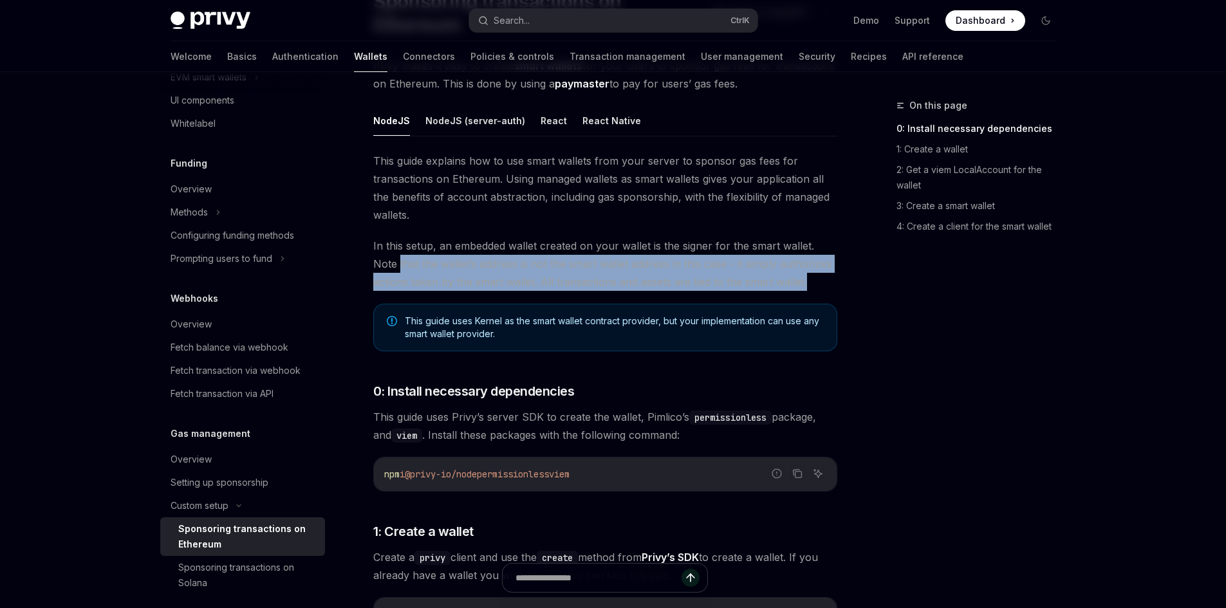
drag, startPoint x: 369, startPoint y: 266, endPoint x: 810, endPoint y: 286, distance: 441.3
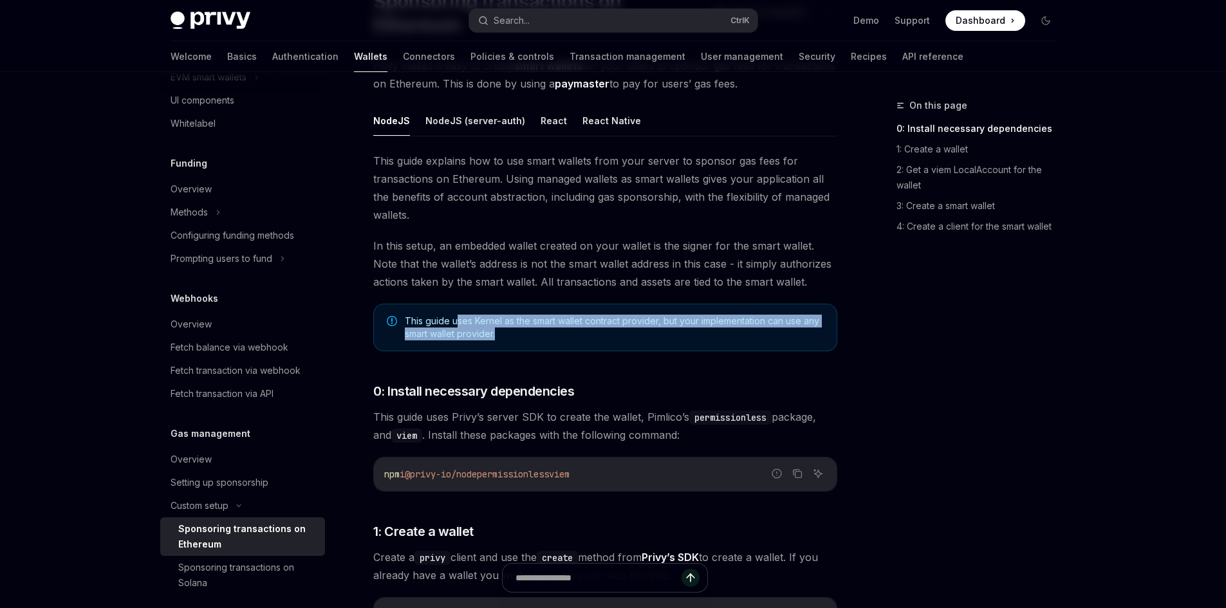
drag, startPoint x: 458, startPoint y: 318, endPoint x: 505, endPoint y: 333, distance: 50.1
click at [505, 333] on span "This guide uses Kernel as the smart wallet contract provider, but your implemen…" at bounding box center [614, 328] width 419 height 26
drag, startPoint x: 403, startPoint y: 318, endPoint x: 516, endPoint y: 335, distance: 113.9
click at [516, 335] on div "This guide uses Kernel as the smart wallet contract provider, but your implemen…" at bounding box center [605, 328] width 464 height 48
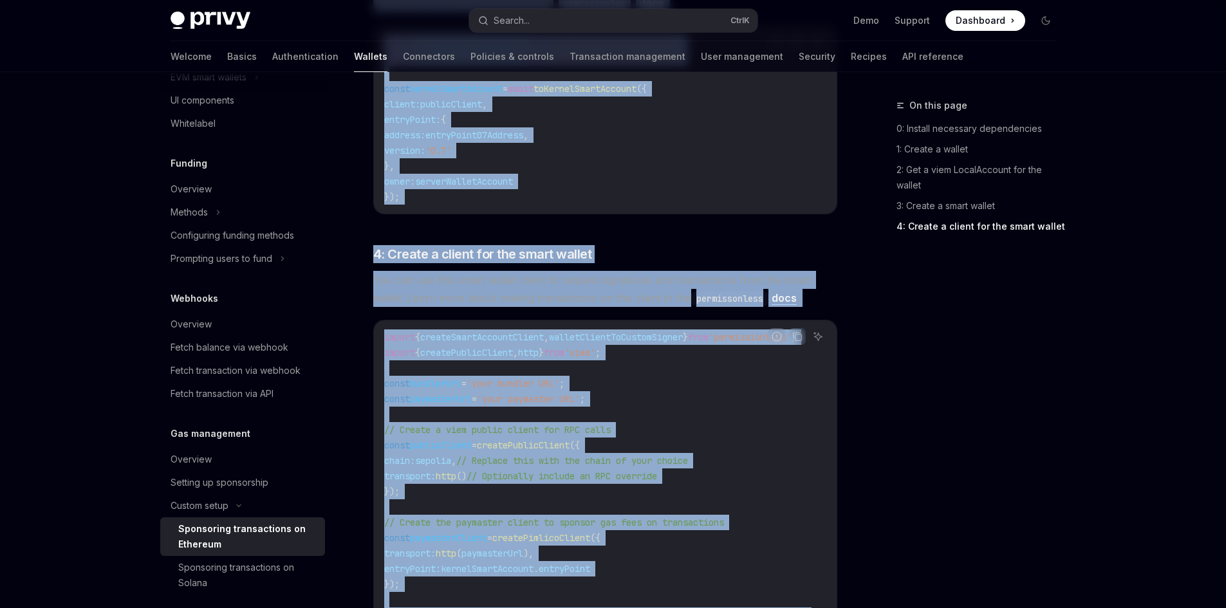
scroll to position [1900, 0]
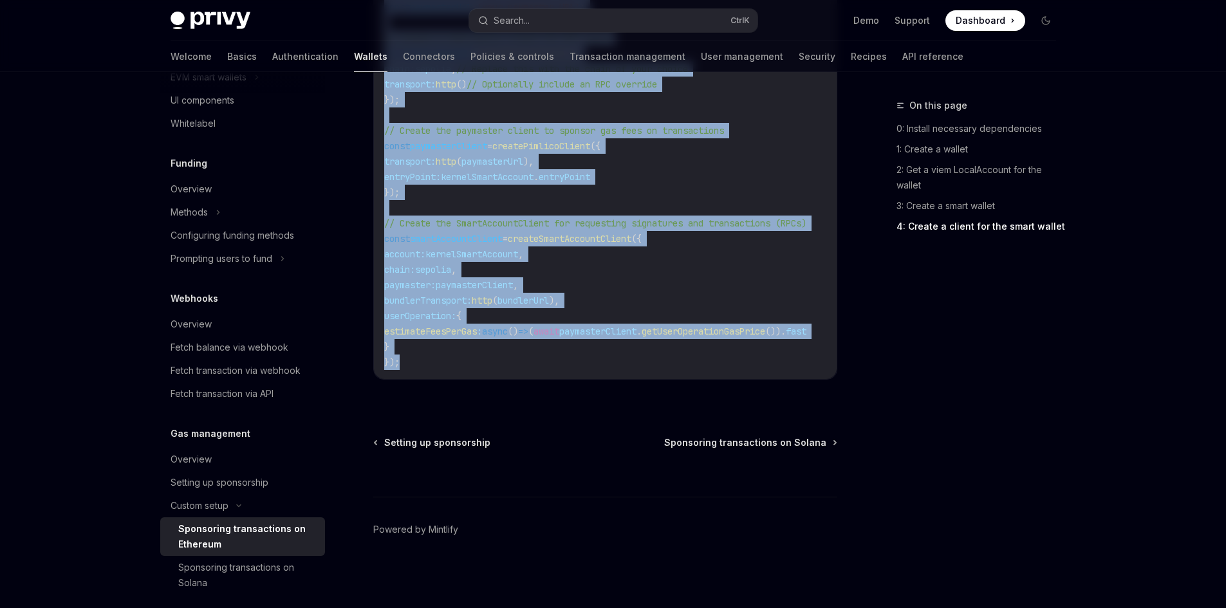
drag, startPoint x: 368, startPoint y: 162, endPoint x: 673, endPoint y: 350, distance: 358.3
copy div "Lore ipsum dolorsit ame co adi elits doeiusm temp inci utlabo et dolorem ali en…"
